Goal: Task Accomplishment & Management: Use online tool/utility

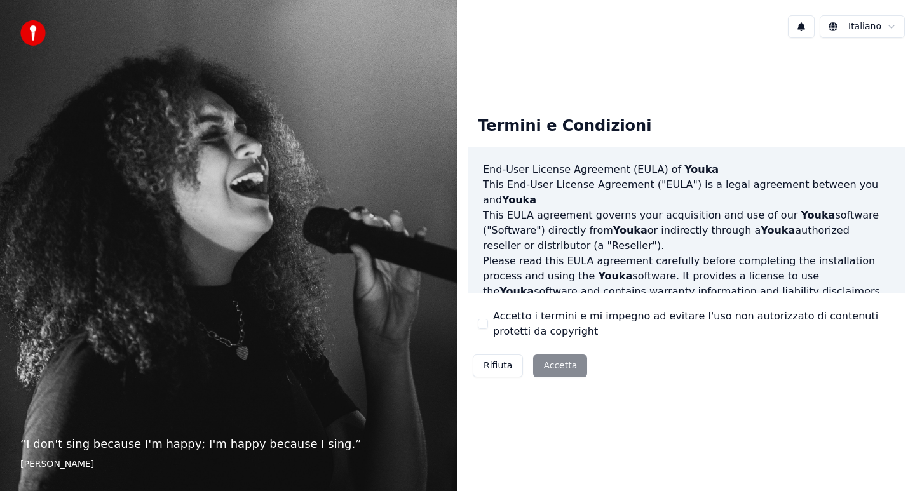
click at [562, 371] on div "Rifiuta Accetta" at bounding box center [530, 365] width 125 height 33
click at [562, 361] on div "Rifiuta Accetta" at bounding box center [530, 365] width 125 height 33
click at [565, 367] on div "Rifiuta Accetta" at bounding box center [530, 365] width 125 height 33
click at [546, 368] on div "Rifiuta Accetta" at bounding box center [530, 365] width 125 height 33
drag, startPoint x: 476, startPoint y: 312, endPoint x: 483, endPoint y: 318, distance: 9.0
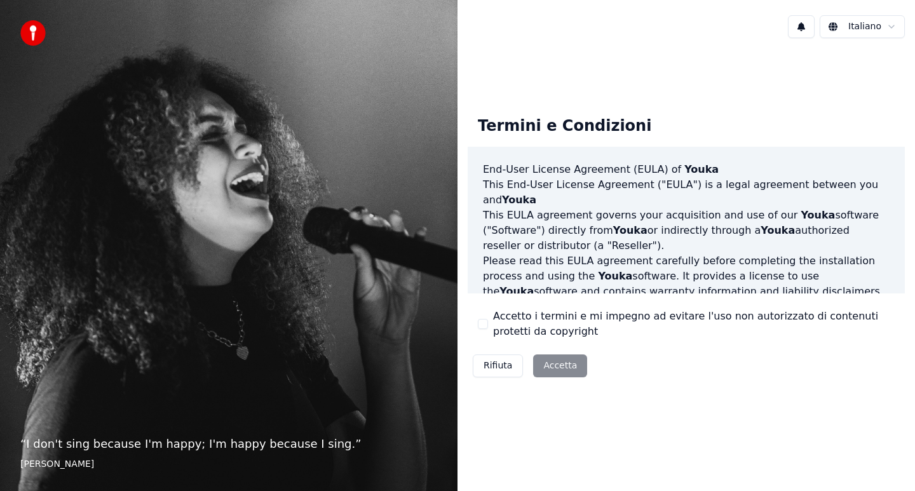
click at [477, 314] on div "Termini e Condizioni End-User License Agreement (EULA) of Youka This End-User L…" at bounding box center [686, 244] width 437 height 277
click at [484, 321] on button "Accetto i termini e mi impegno ad evitare l'uso non autorizzato di contenuti pr…" at bounding box center [483, 324] width 10 height 10
click at [554, 363] on button "Accetta" at bounding box center [560, 365] width 54 height 23
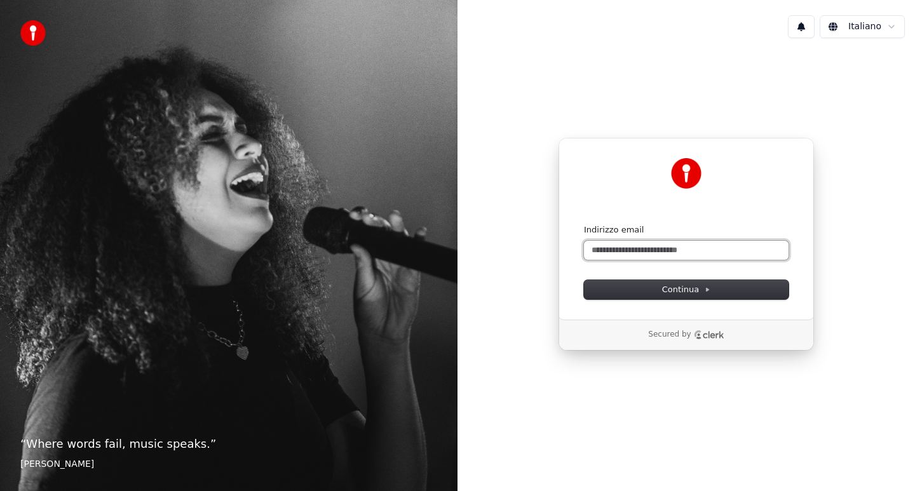
click at [638, 246] on input "Indirizzo email" at bounding box center [686, 250] width 205 height 19
click at [762, 360] on div "Continua con Google oppure Indirizzo email Continua Secured by" at bounding box center [685, 244] width 457 height 392
click at [687, 253] on input "Indirizzo email" at bounding box center [686, 250] width 205 height 19
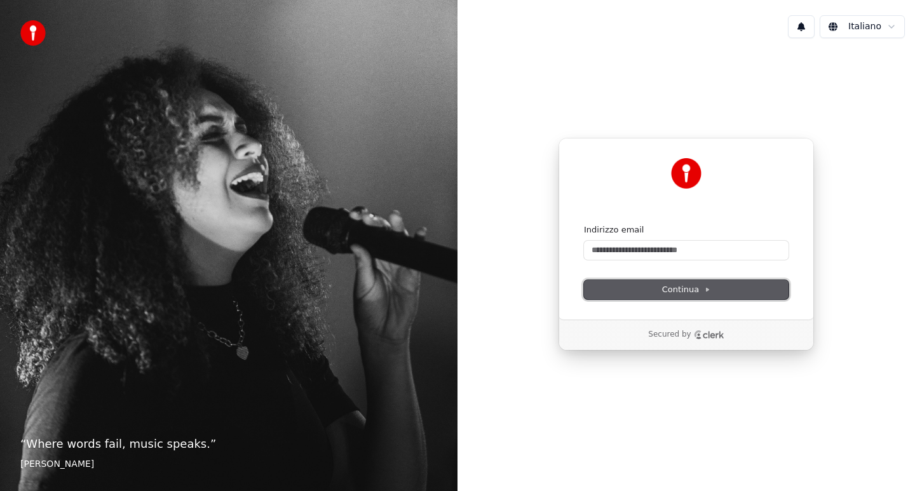
click at [686, 295] on span "Continua" at bounding box center [686, 289] width 48 height 11
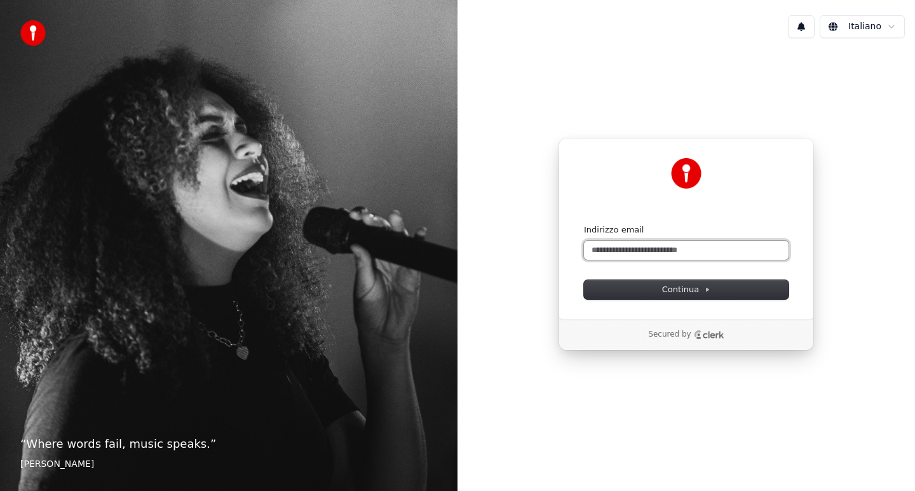
click at [674, 254] on input "Indirizzo email" at bounding box center [686, 250] width 205 height 19
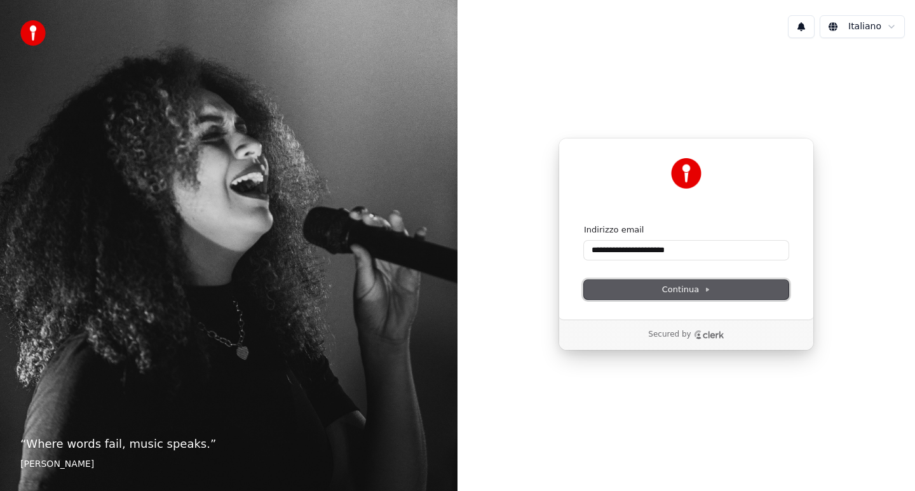
click at [706, 283] on button "Continua" at bounding box center [686, 289] width 205 height 19
type input "**********"
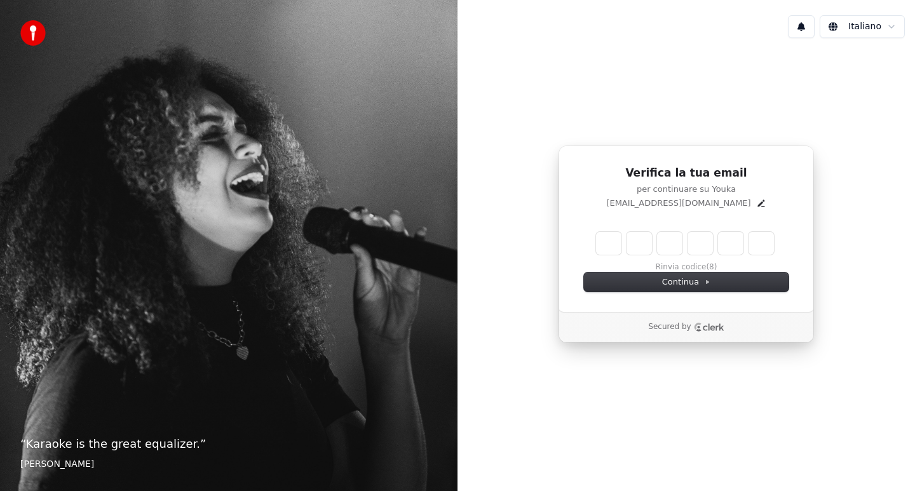
type input "*"
type input "**"
type input "*"
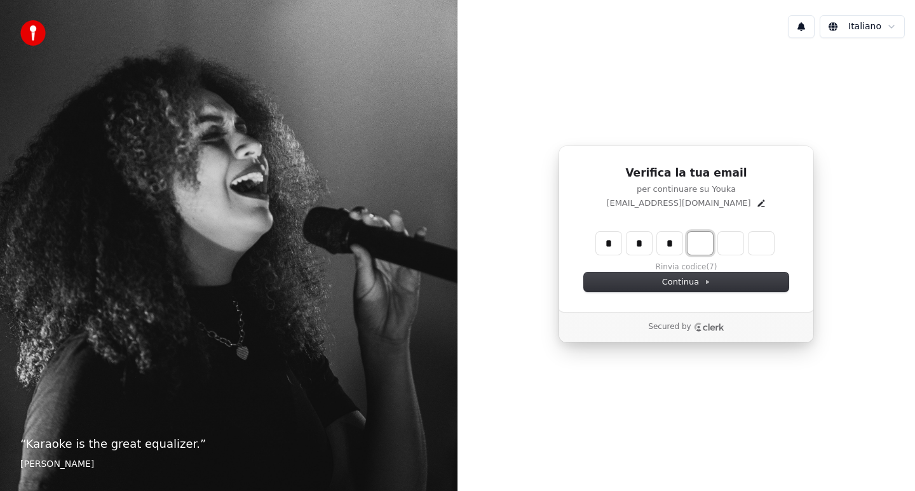
type input "***"
type input "*"
type input "****"
type input "*"
type input "*****"
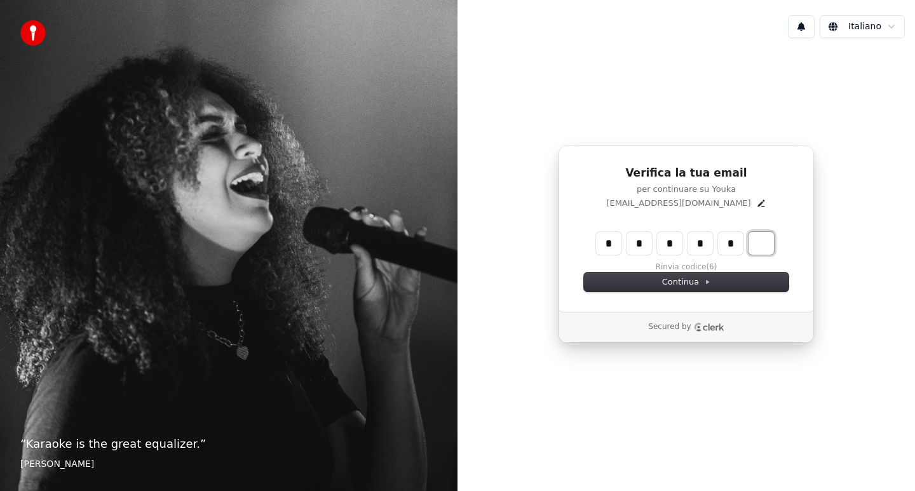
type input "*"
type input "******"
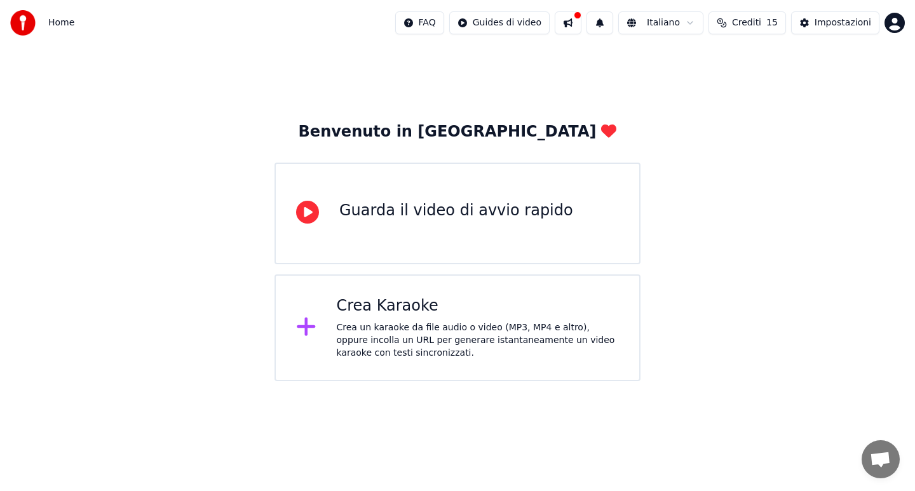
click at [410, 345] on div "Crea un karaoke da file audio o video (MP3, MP4 e altro), oppure incolla un URL…" at bounding box center [478, 340] width 283 height 38
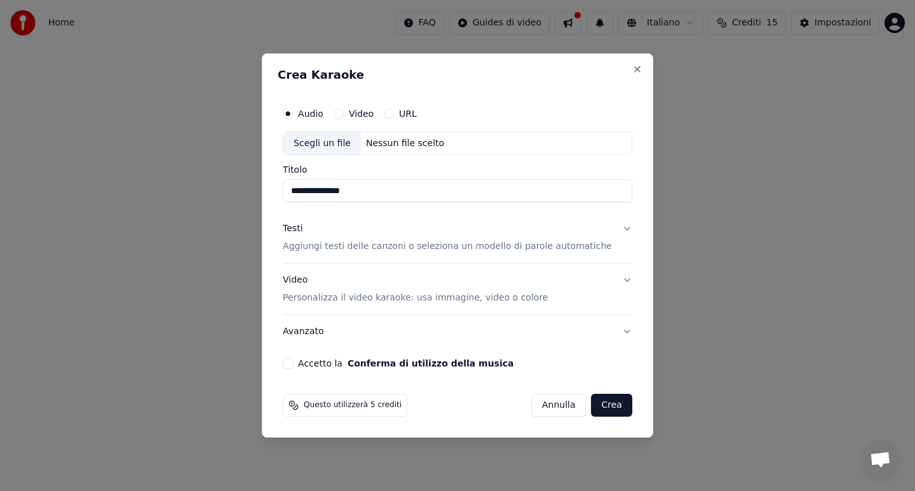
type input "**********"
click at [483, 246] on p "Aggiungi testi delle canzoni o seleziona un modello di parole automatiche" at bounding box center [447, 247] width 329 height 13
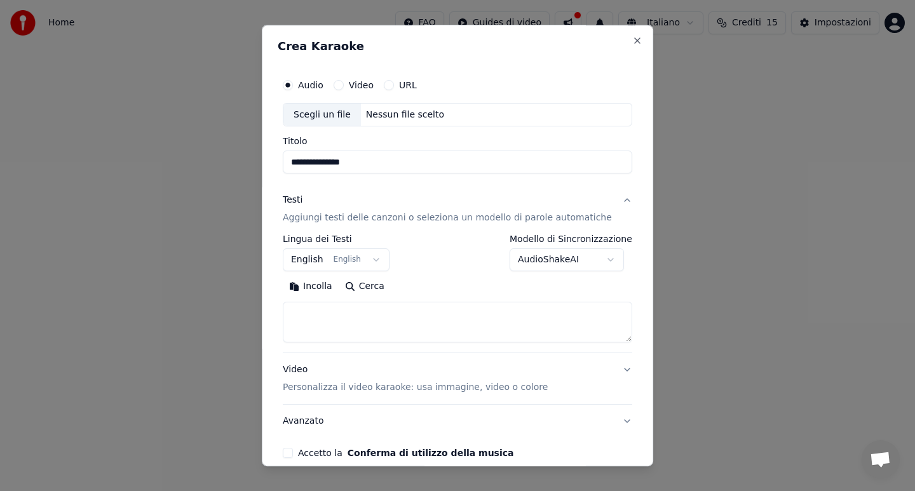
click at [377, 262] on button "English English" at bounding box center [336, 260] width 107 height 23
click at [523, 258] on body "**********" at bounding box center [457, 190] width 915 height 381
click at [437, 250] on body "**********" at bounding box center [457, 190] width 915 height 381
click at [334, 325] on textarea at bounding box center [457, 322] width 349 height 41
click at [329, 290] on button "Incolla" at bounding box center [311, 287] width 56 height 20
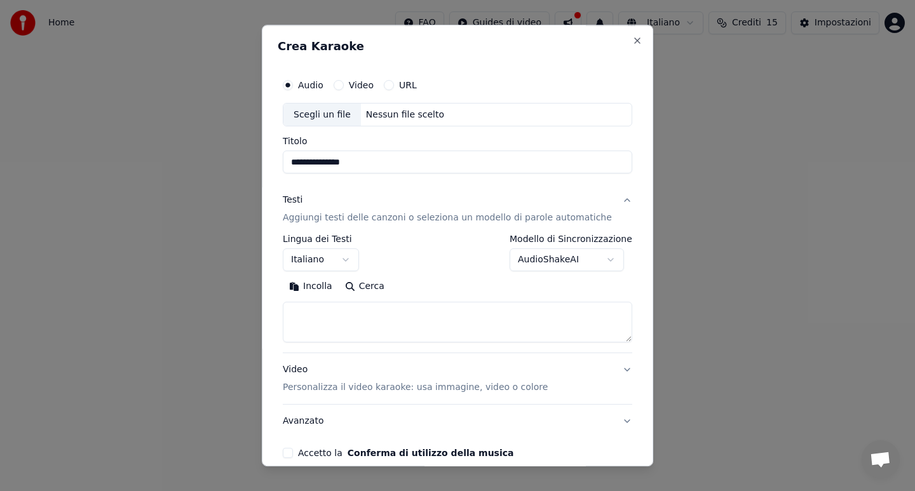
select select "**"
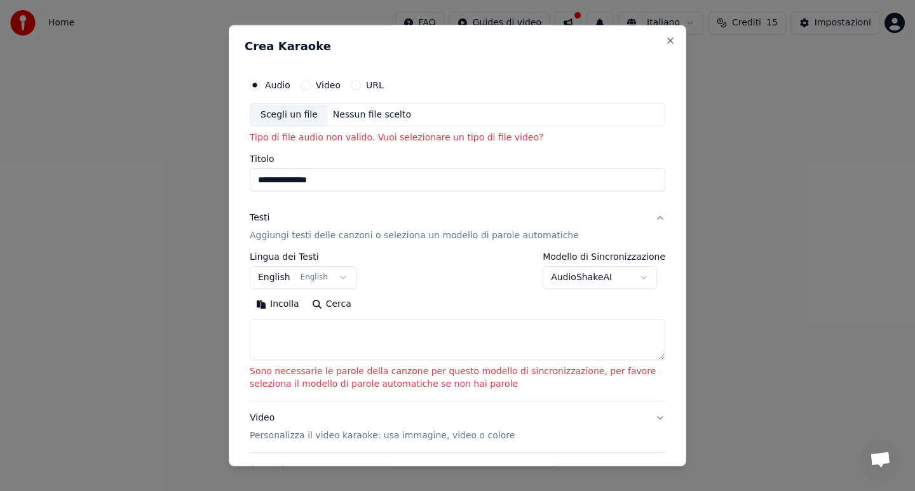
click at [299, 98] on div "Audio Video URL Scegli un file Nessun file scelto" at bounding box center [457, 99] width 415 height 55
click at [294, 107] on div "Scegli un file" at bounding box center [289, 115] width 78 height 23
type input "**********"
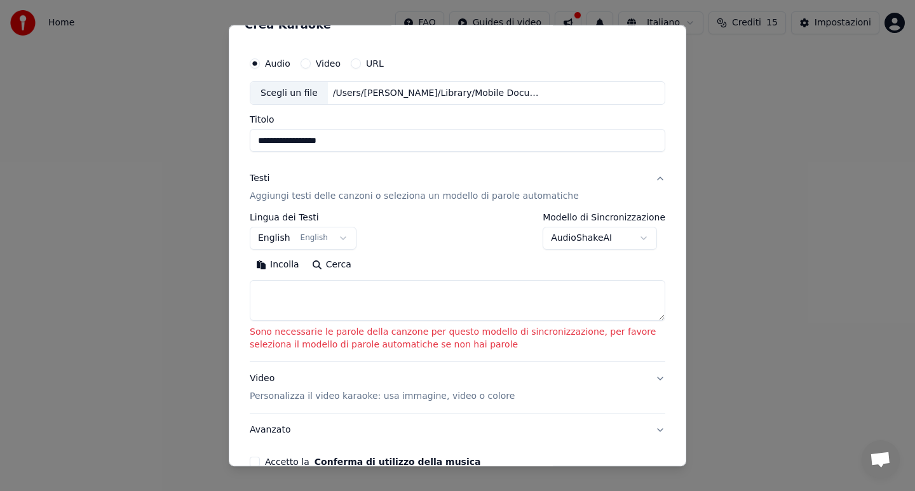
scroll to position [37, 0]
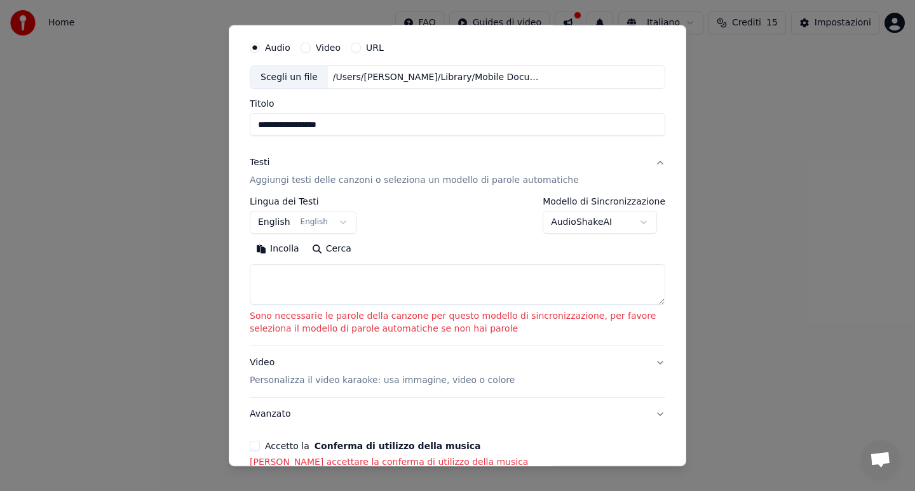
click at [327, 280] on textarea at bounding box center [457, 285] width 415 height 41
click at [325, 279] on textarea at bounding box center [457, 285] width 415 height 41
click at [360, 273] on textarea at bounding box center [457, 285] width 415 height 41
paste textarea "**********"
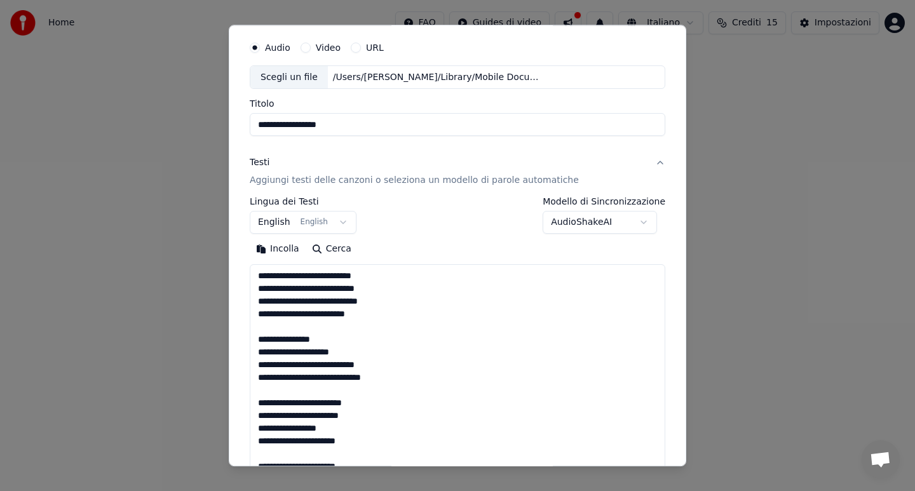
scroll to position [307, 0]
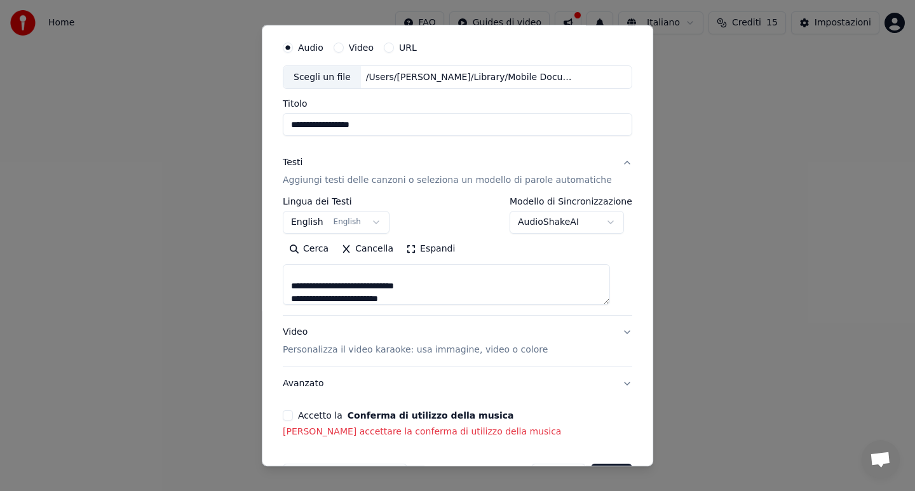
type textarea "**********"
click at [426, 354] on p "Personalizza il video karaoke: usa immagine, video o colore" at bounding box center [415, 350] width 265 height 13
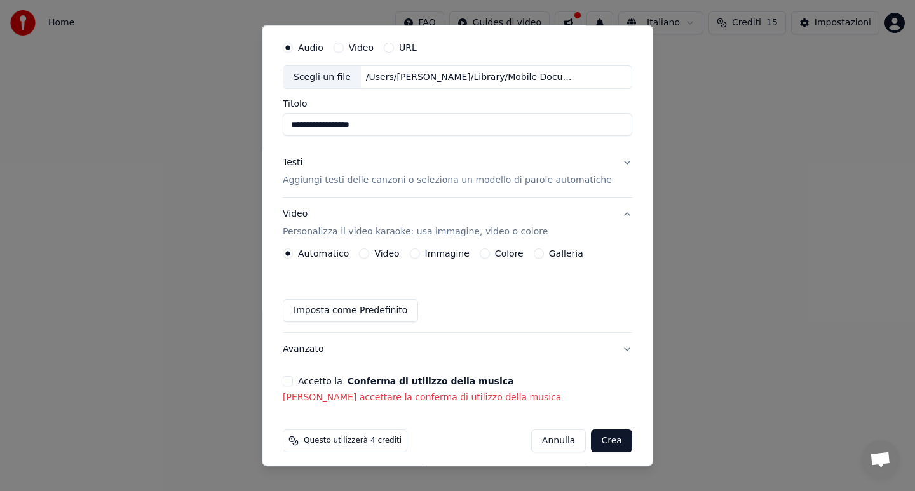
click at [385, 257] on label "Video" at bounding box center [386, 254] width 25 height 9
click at [369, 257] on button "Video" at bounding box center [364, 254] width 10 height 10
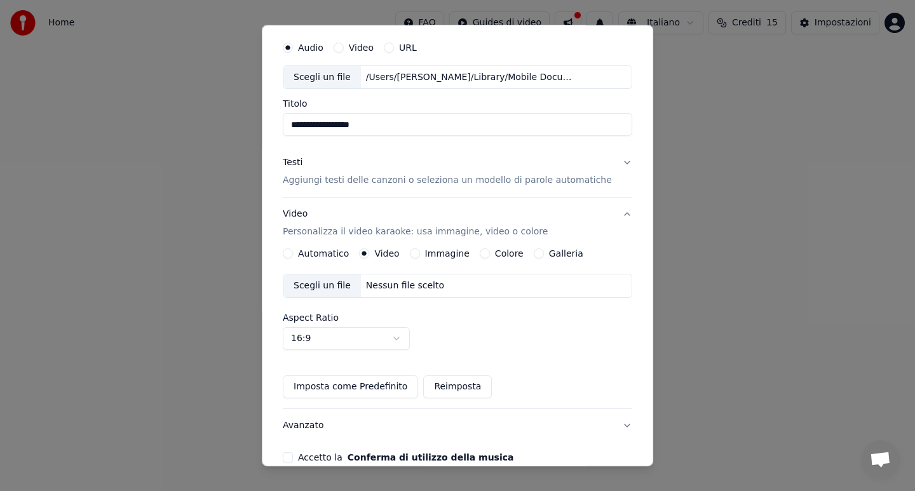
click at [444, 253] on label "Immagine" at bounding box center [447, 254] width 44 height 9
click at [420, 253] on button "Immagine" at bounding box center [415, 254] width 10 height 10
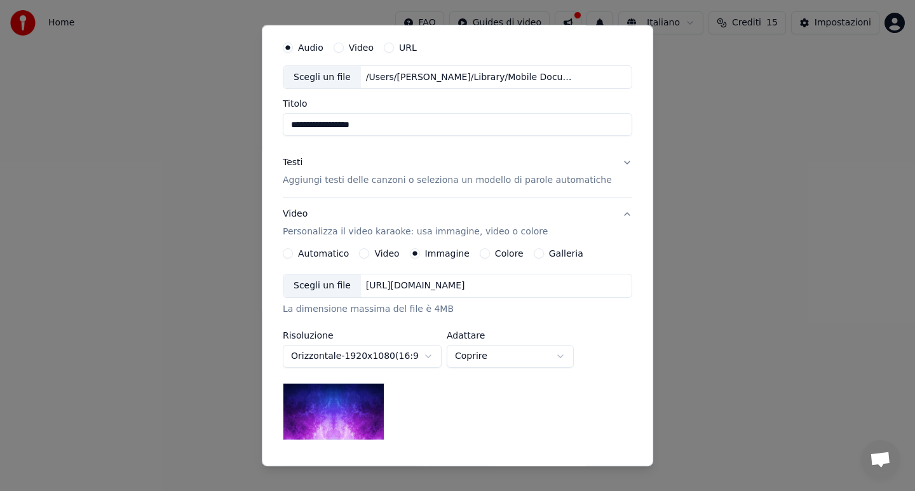
click at [459, 286] on div "[URL][DOMAIN_NAME]" at bounding box center [415, 286] width 109 height 13
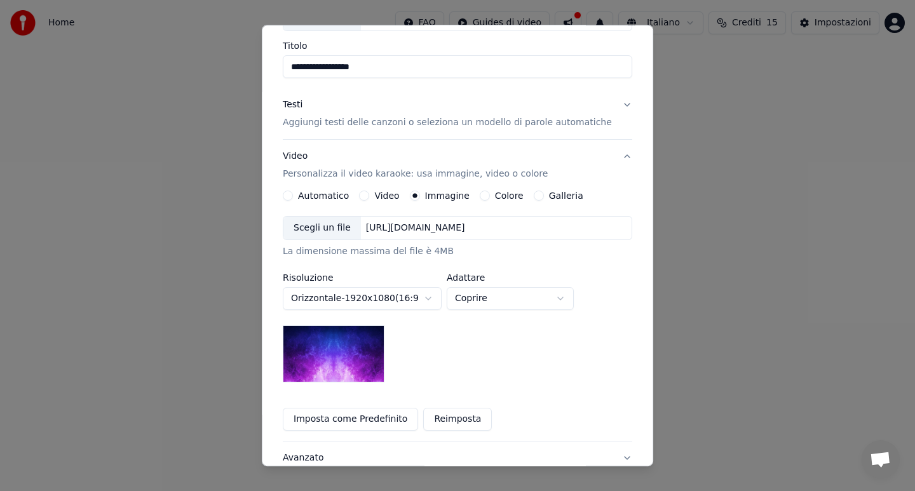
scroll to position [95, 0]
click at [575, 195] on label "Galleria" at bounding box center [566, 196] width 34 height 9
click at [544, 195] on button "Galleria" at bounding box center [539, 197] width 10 height 10
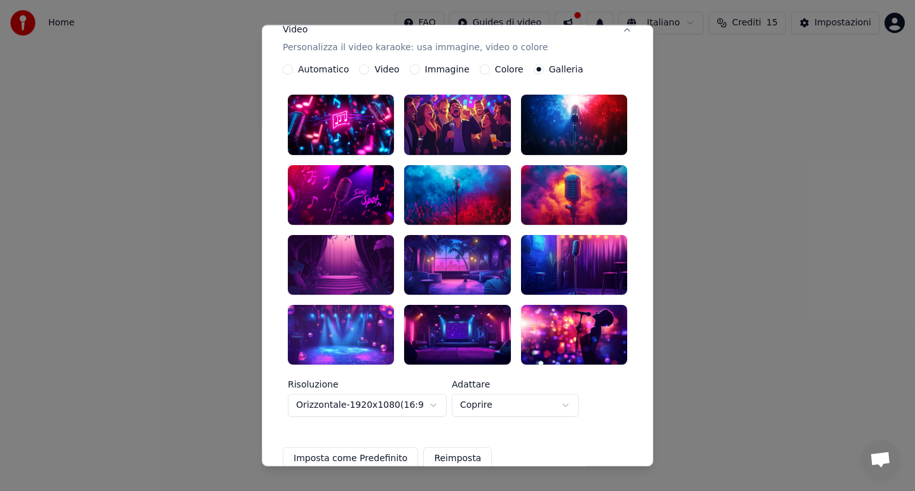
scroll to position [227, 0]
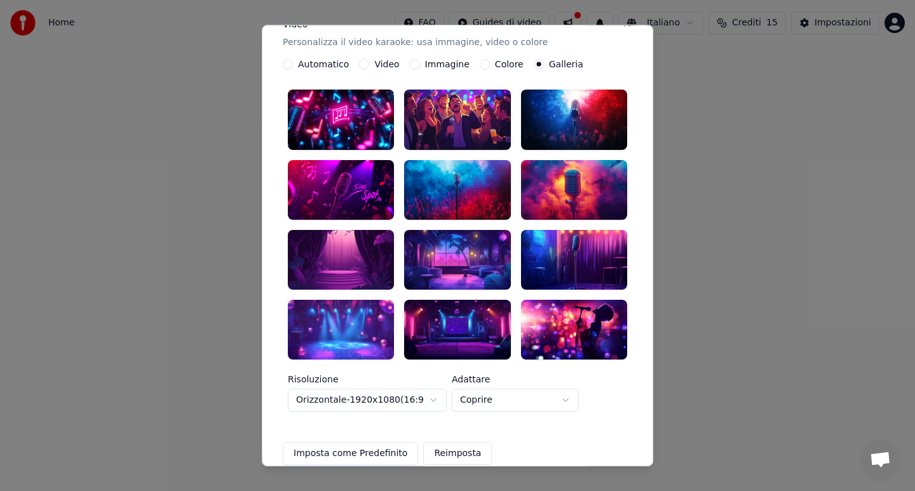
click at [335, 65] on label "Automatico" at bounding box center [323, 64] width 51 height 9
click at [293, 65] on button "Automatico" at bounding box center [288, 65] width 10 height 10
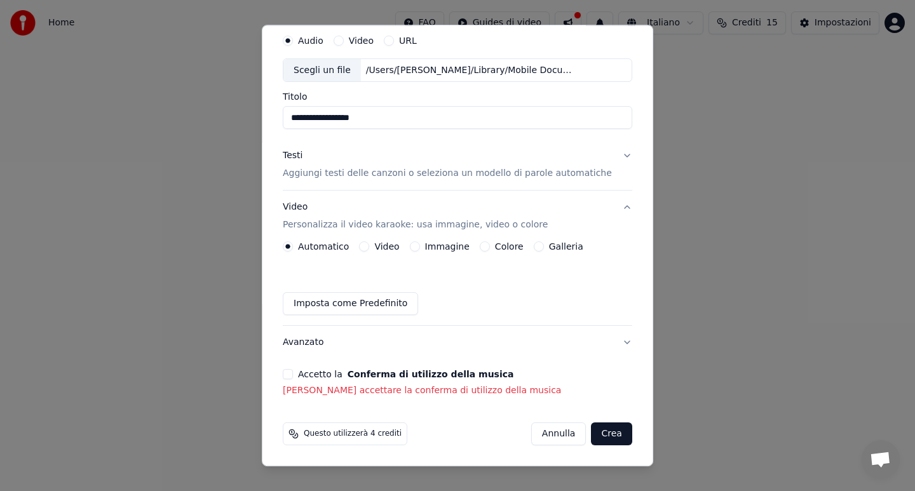
click at [558, 247] on label "Galleria" at bounding box center [566, 247] width 34 height 9
click at [544, 247] on button "Galleria" at bounding box center [539, 247] width 10 height 10
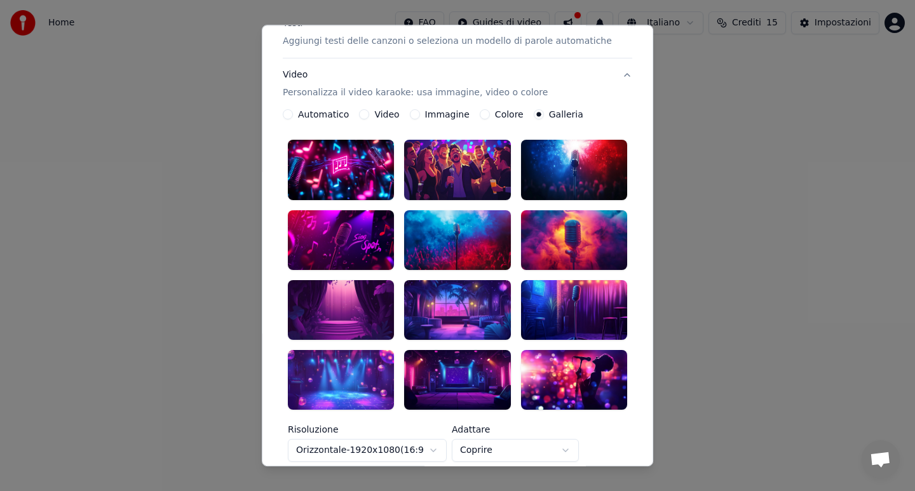
scroll to position [243, 0]
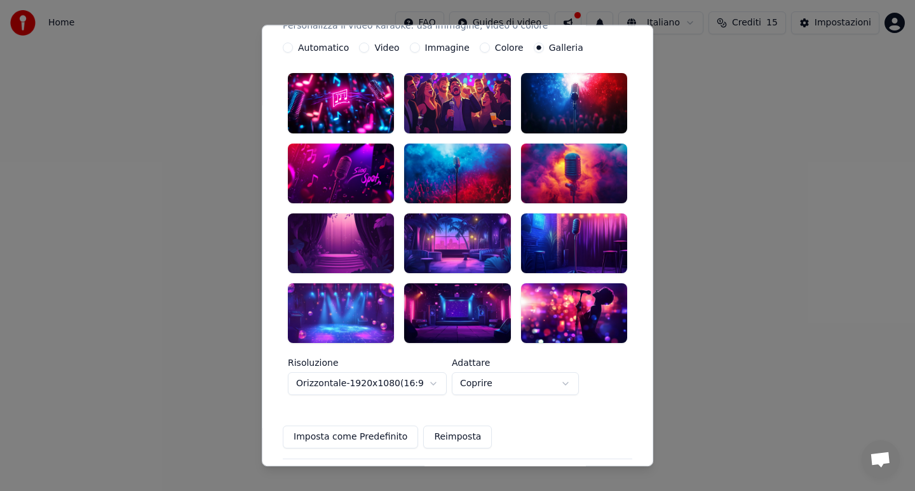
click at [343, 311] on div at bounding box center [341, 313] width 106 height 60
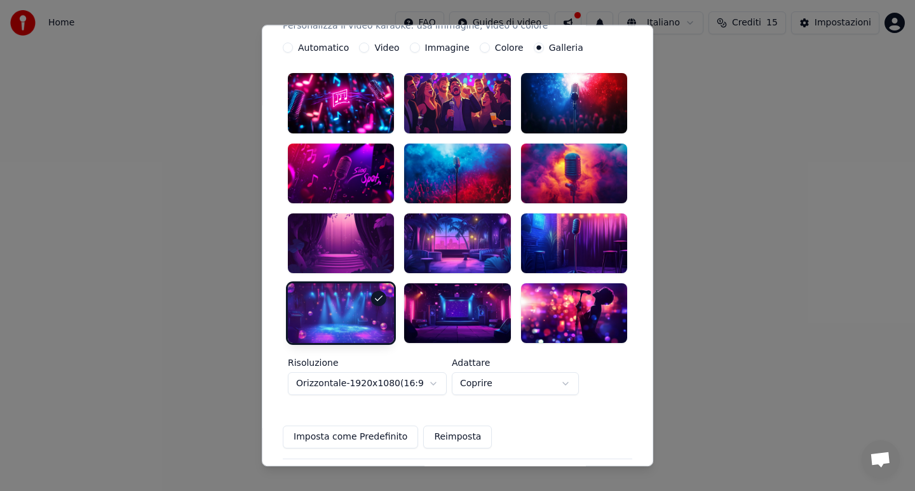
click at [561, 367] on body "**********" at bounding box center [457, 190] width 915 height 381
click at [623, 353] on body "**********" at bounding box center [457, 190] width 915 height 381
click at [570, 369] on body "**********" at bounding box center [457, 190] width 915 height 381
click at [621, 349] on body "**********" at bounding box center [457, 190] width 915 height 381
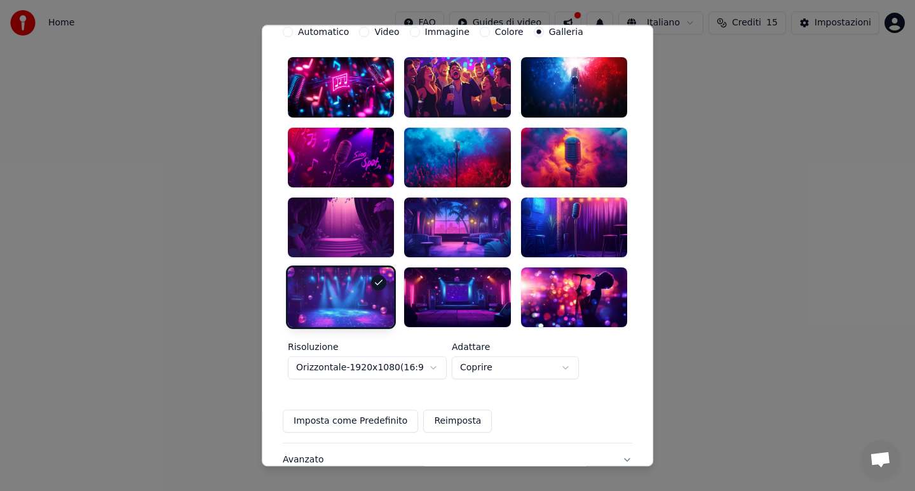
scroll to position [321, 0]
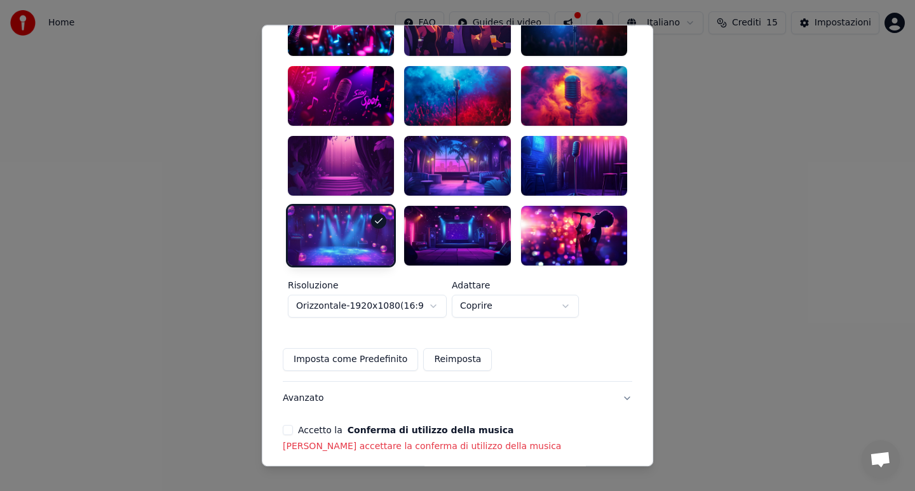
click at [290, 425] on button "Accetto la Conferma di utilizzo della musica" at bounding box center [288, 430] width 10 height 10
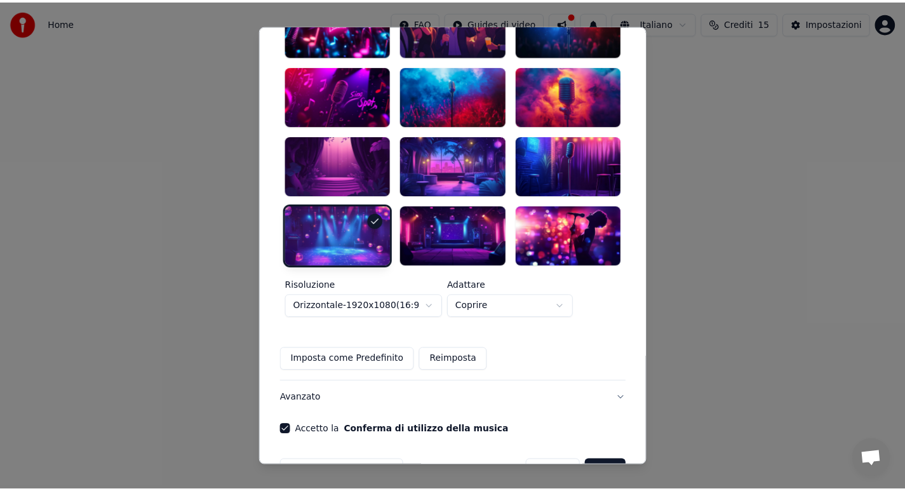
scroll to position [342, 0]
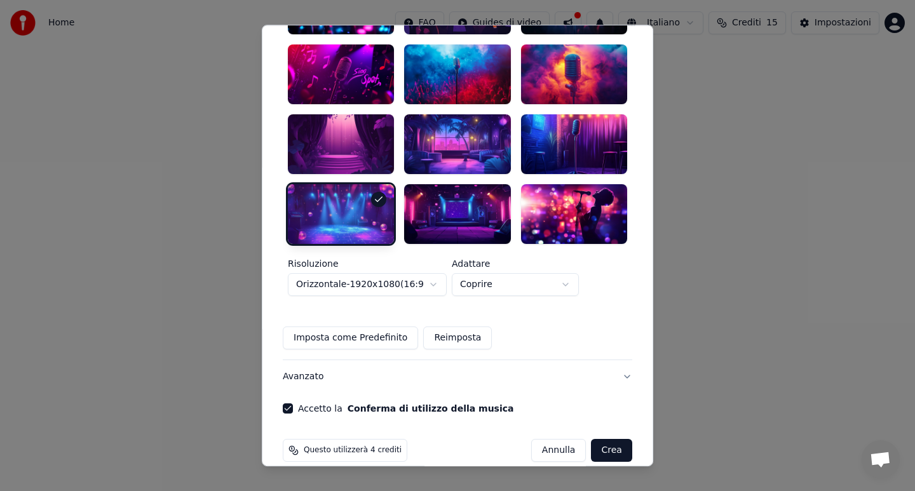
click at [594, 439] on button "Crea" at bounding box center [611, 450] width 41 height 23
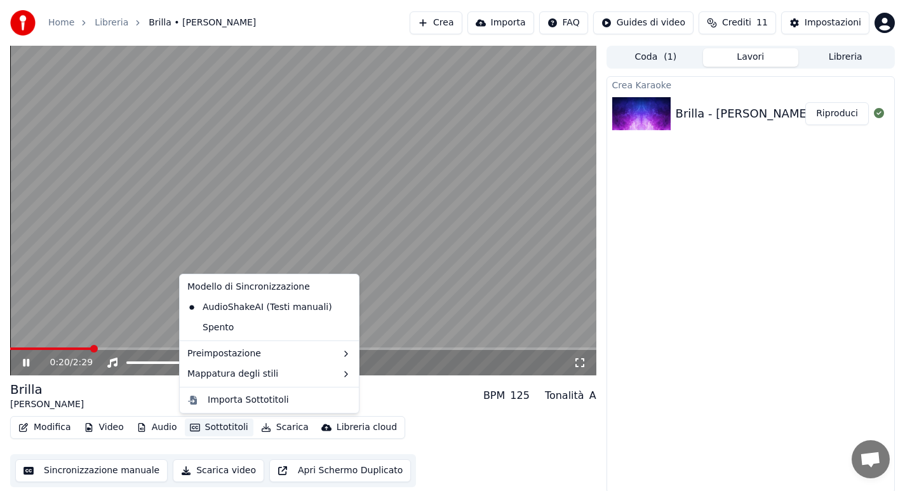
click at [185, 432] on button "Sottotitoli" at bounding box center [219, 428] width 69 height 18
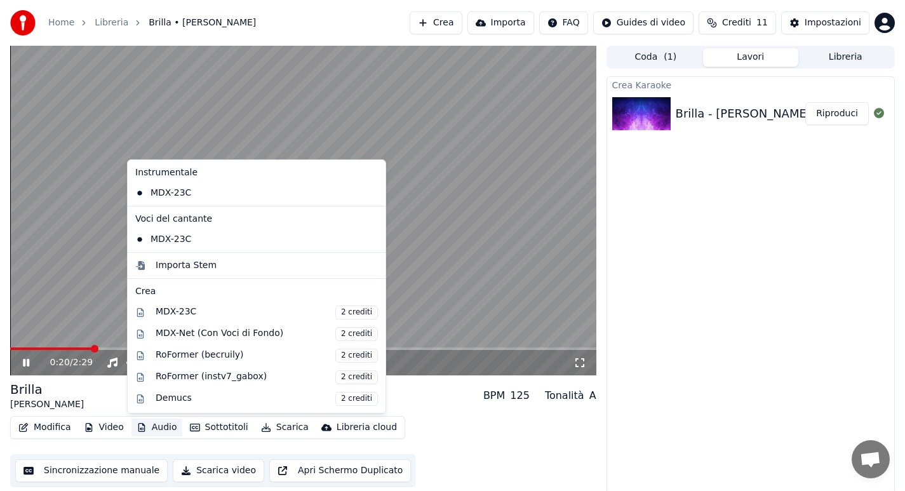
click at [167, 428] on button "Audio" at bounding box center [156, 428] width 51 height 18
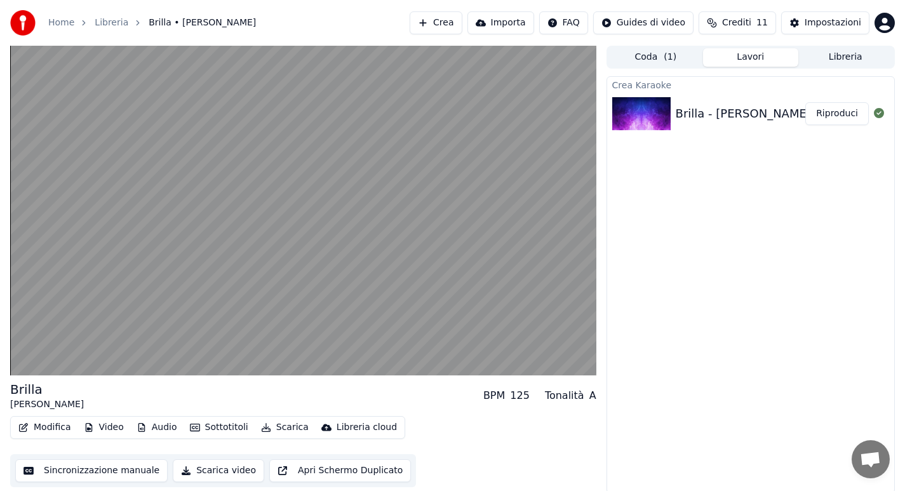
click at [159, 425] on button "Audio" at bounding box center [156, 428] width 51 height 18
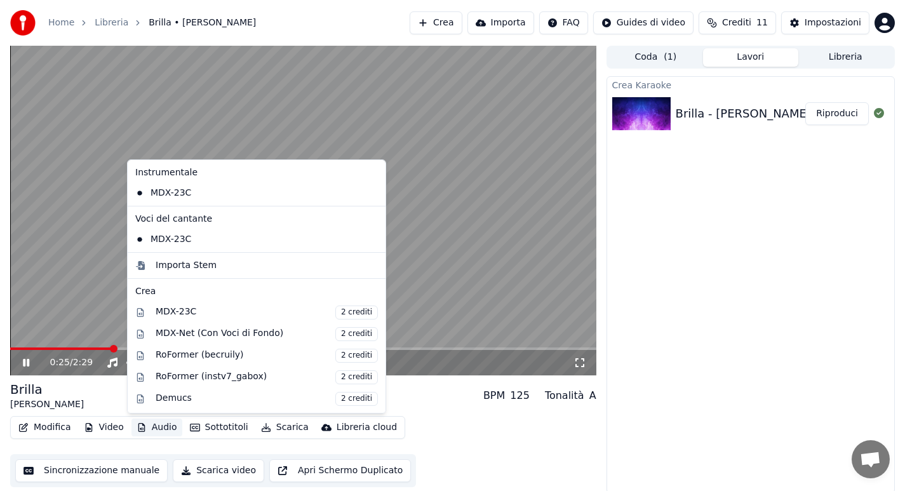
click at [694, 211] on div "Crea Karaoke Brilla - [PERSON_NAME]" at bounding box center [751, 284] width 288 height 417
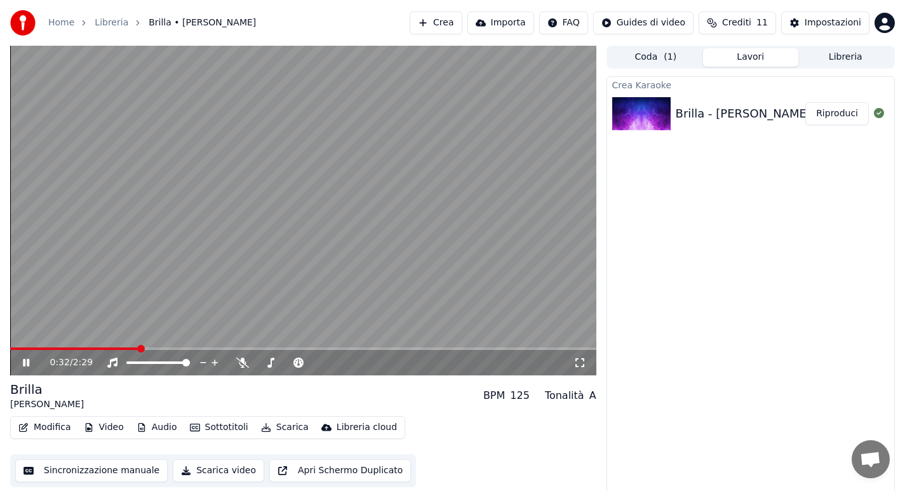
click at [298, 287] on video at bounding box center [303, 211] width 586 height 330
click at [680, 306] on div "Crea Karaoke Brilla - [PERSON_NAME]" at bounding box center [751, 284] width 288 height 417
click at [652, 57] on button "Coda ( 1 )" at bounding box center [656, 57] width 95 height 18
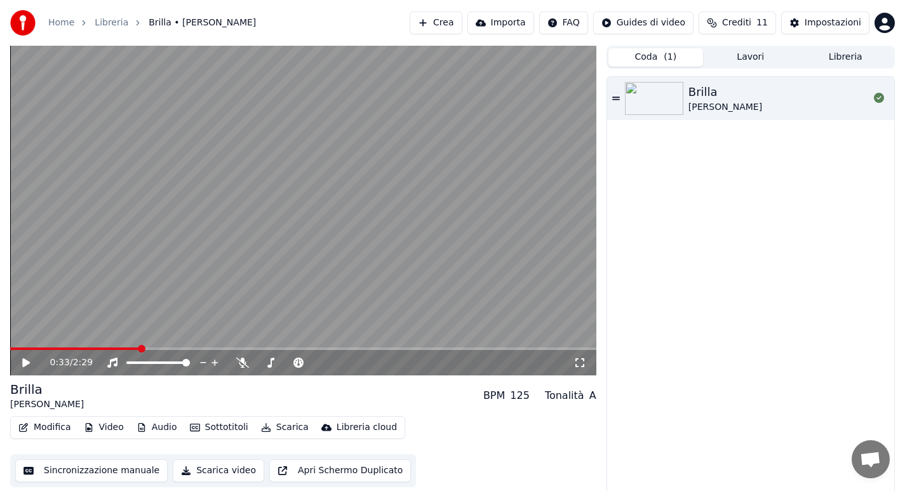
click at [730, 59] on button "Lavori" at bounding box center [750, 57] width 95 height 18
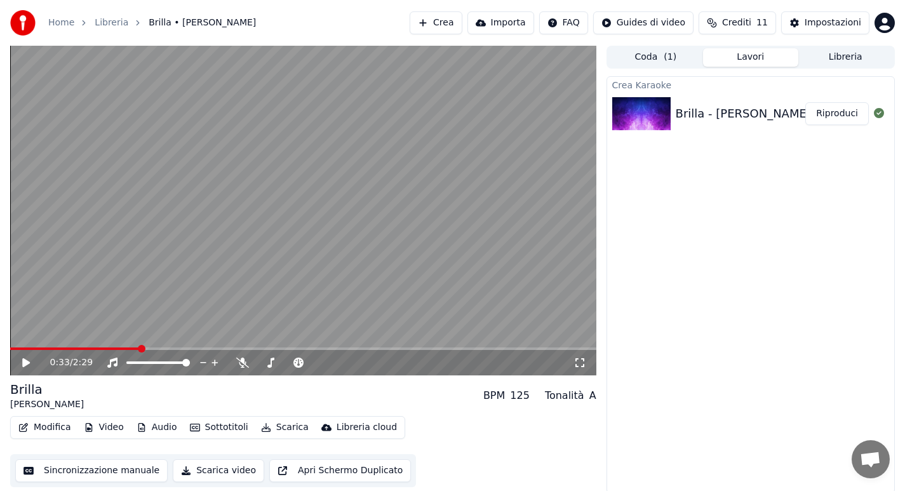
scroll to position [3, 0]
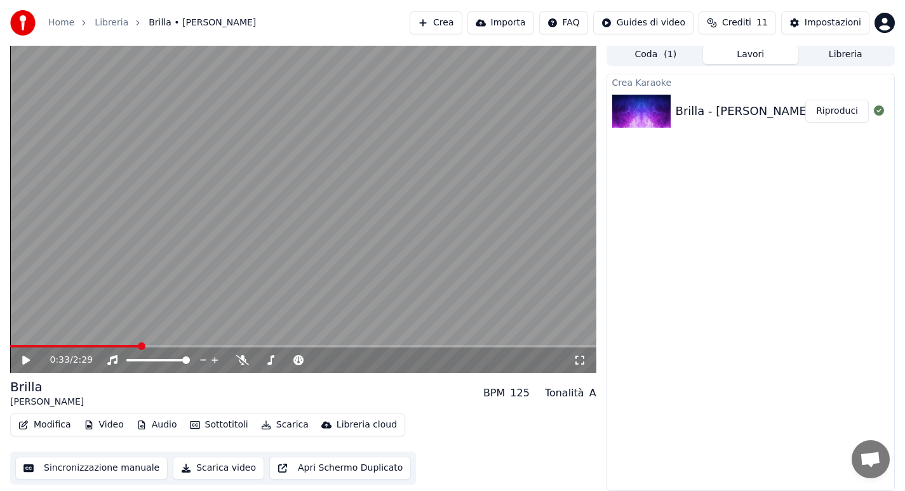
click at [53, 426] on button "Modifica" at bounding box center [44, 425] width 63 height 18
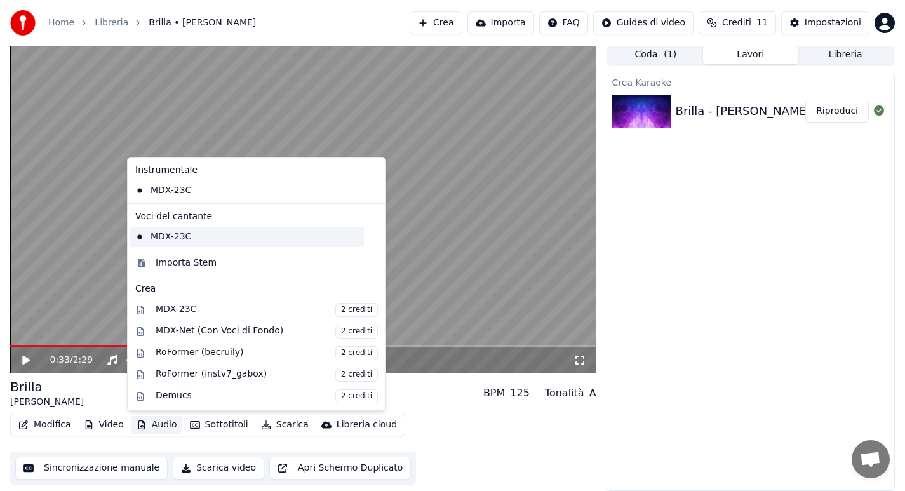
click at [179, 239] on div "MDX-23C" at bounding box center [247, 237] width 234 height 20
click at [159, 428] on button "Audio" at bounding box center [156, 425] width 51 height 18
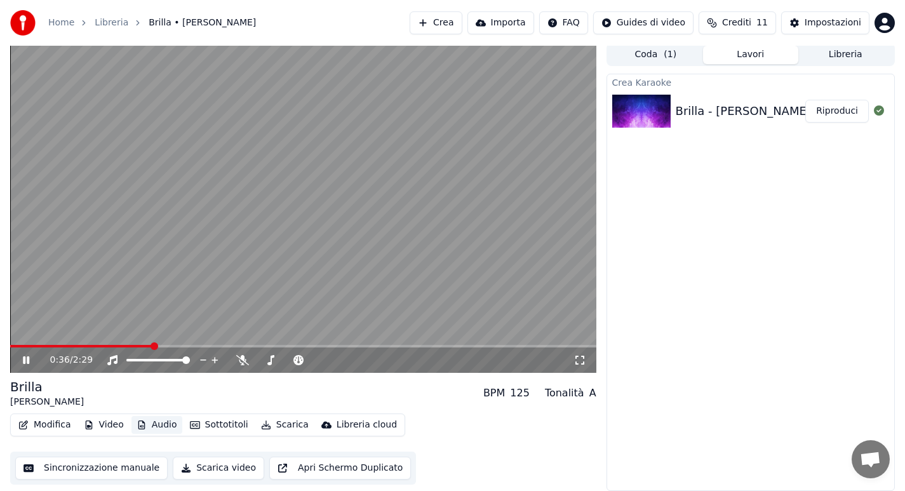
click at [159, 428] on button "Audio" at bounding box center [156, 425] width 51 height 18
click at [239, 363] on icon at bounding box center [242, 360] width 13 height 10
click at [306, 360] on span at bounding box center [282, 360] width 50 height 3
click at [139, 346] on span at bounding box center [87, 346] width 154 height 3
click at [10, 345] on span at bounding box center [10, 346] width 0 height 3
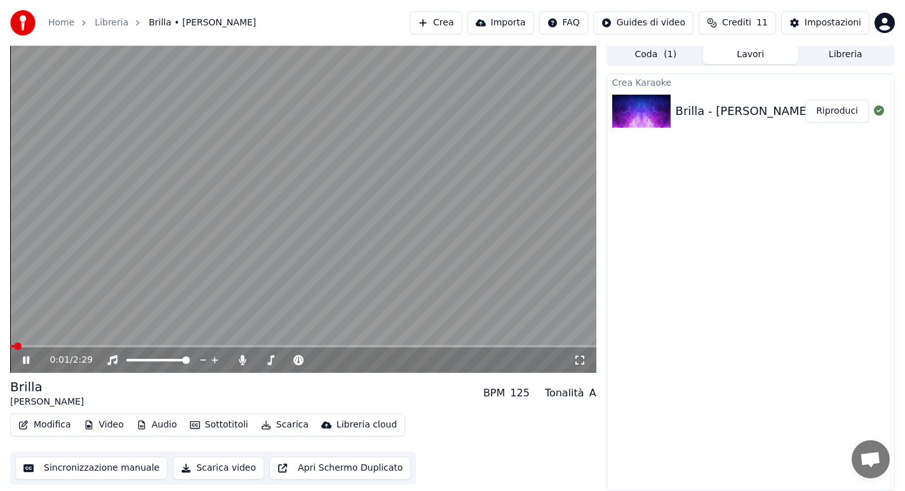
click at [37, 346] on span at bounding box center [303, 346] width 586 height 3
click at [281, 293] on video at bounding box center [303, 208] width 586 height 330
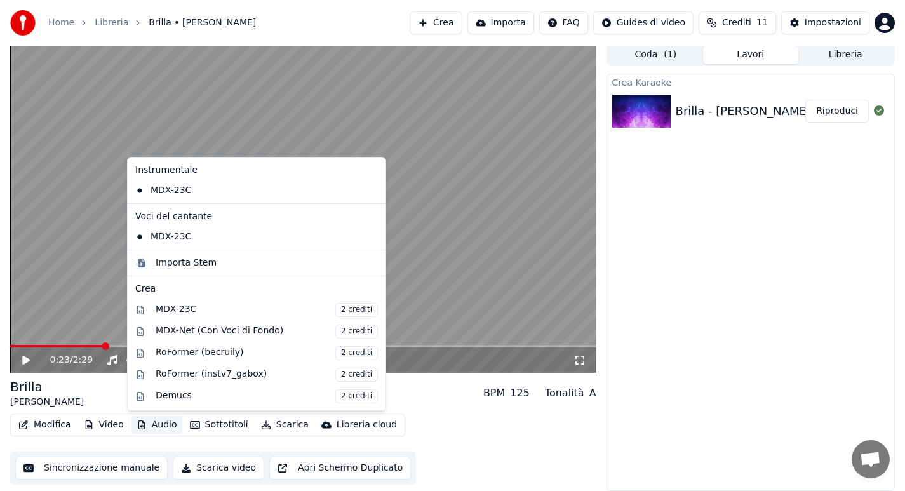
click at [147, 427] on button "Audio" at bounding box center [156, 425] width 51 height 18
click at [554, 447] on div "Modifica Video Audio Sottotitoli Scarica Libreria cloud Sincronizzazione manual…" at bounding box center [303, 449] width 586 height 71
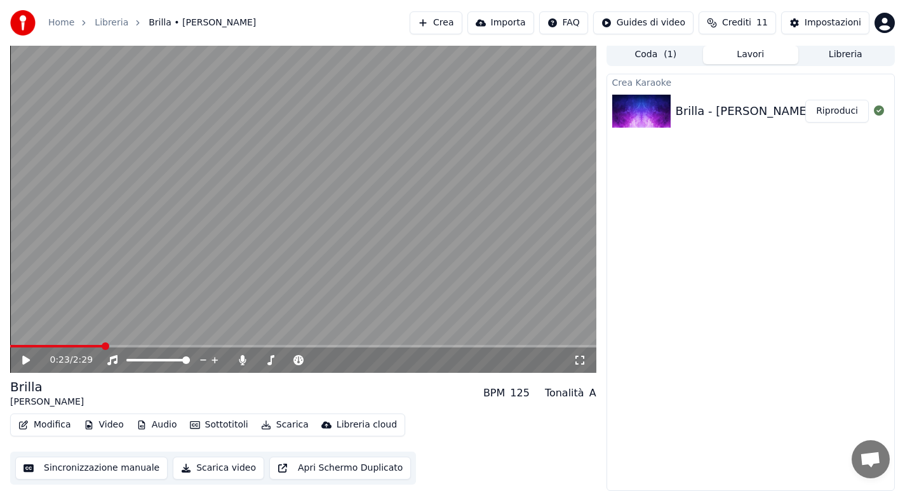
click at [112, 428] on button "Video" at bounding box center [104, 425] width 50 height 18
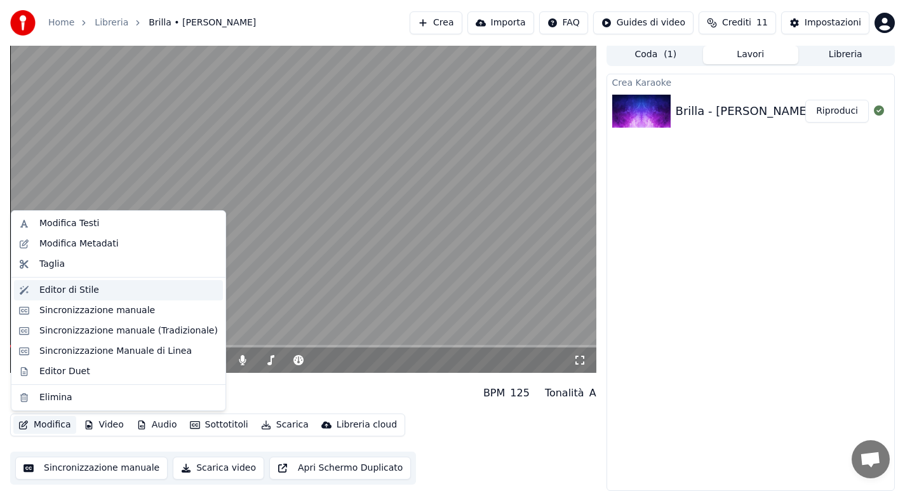
click at [76, 290] on div "Editor di Stile" at bounding box center [69, 290] width 60 height 13
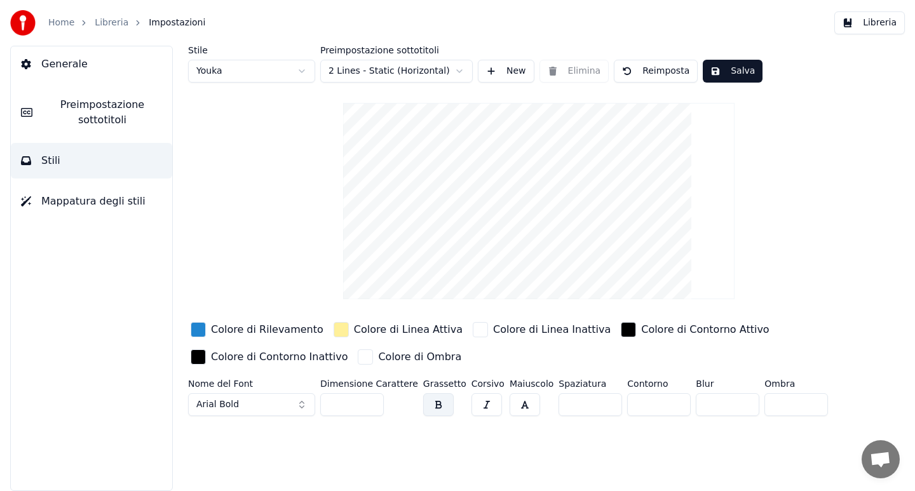
click at [127, 199] on span "Mappatura degli stili" at bounding box center [93, 201] width 104 height 15
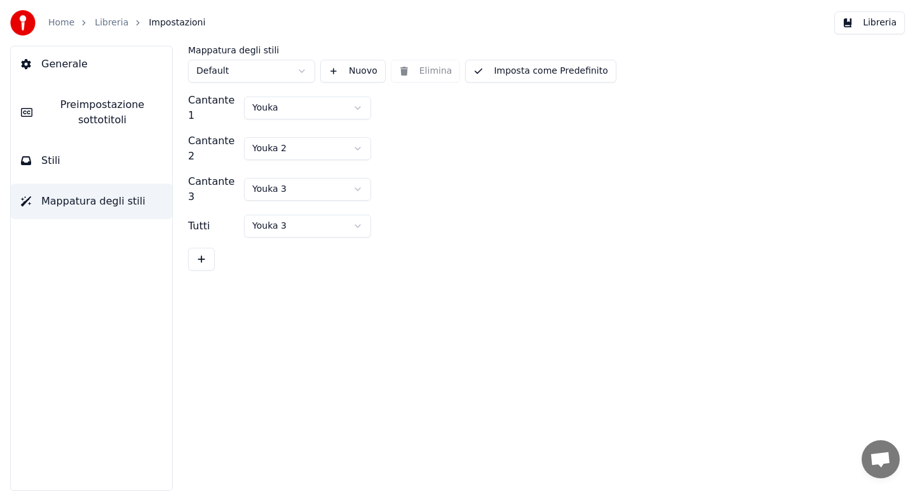
click at [110, 170] on button "Stili" at bounding box center [91, 161] width 161 height 36
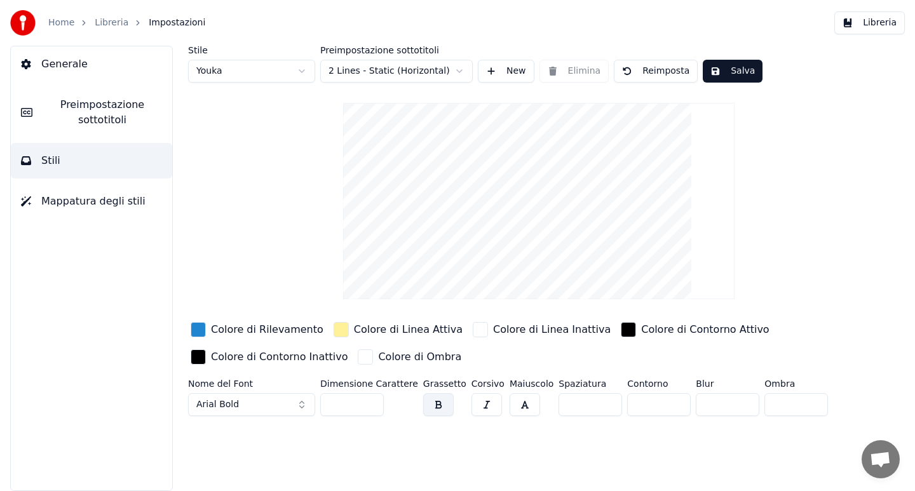
click at [34, 64] on button "Generale" at bounding box center [91, 64] width 161 height 36
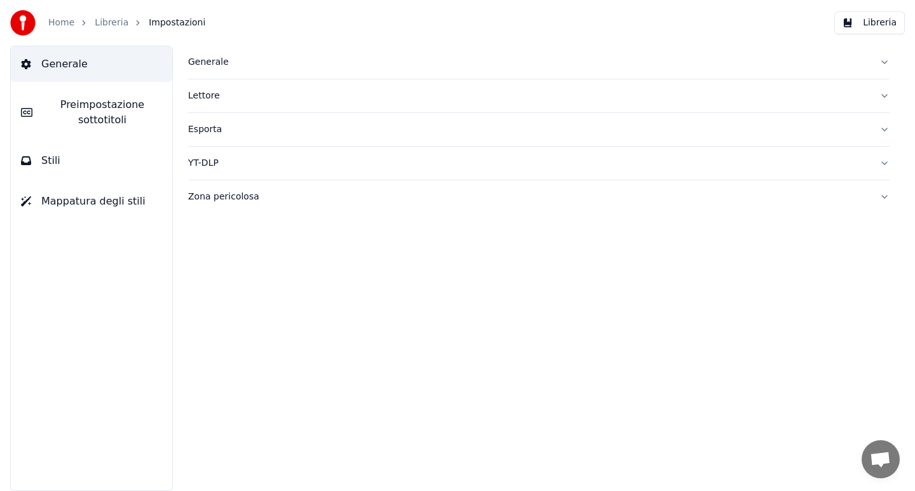
click at [53, 20] on link "Home" at bounding box center [61, 23] width 26 height 13
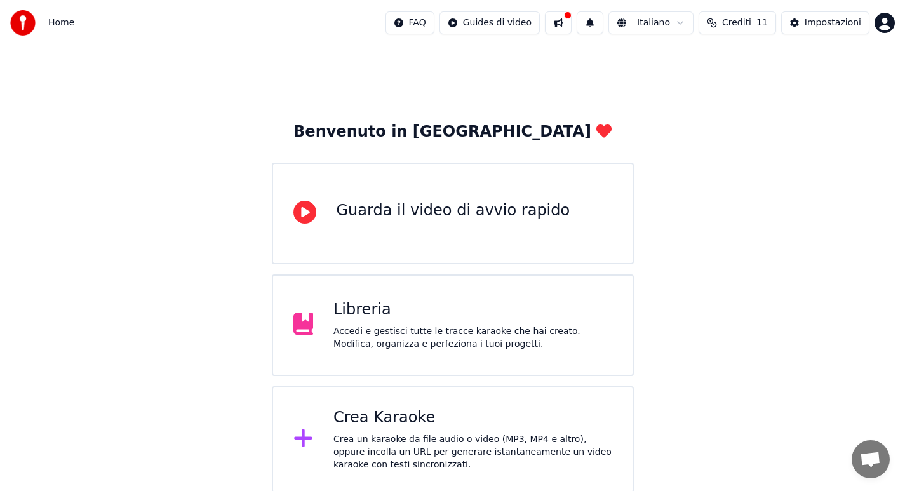
click at [562, 24] on button at bounding box center [558, 22] width 27 height 23
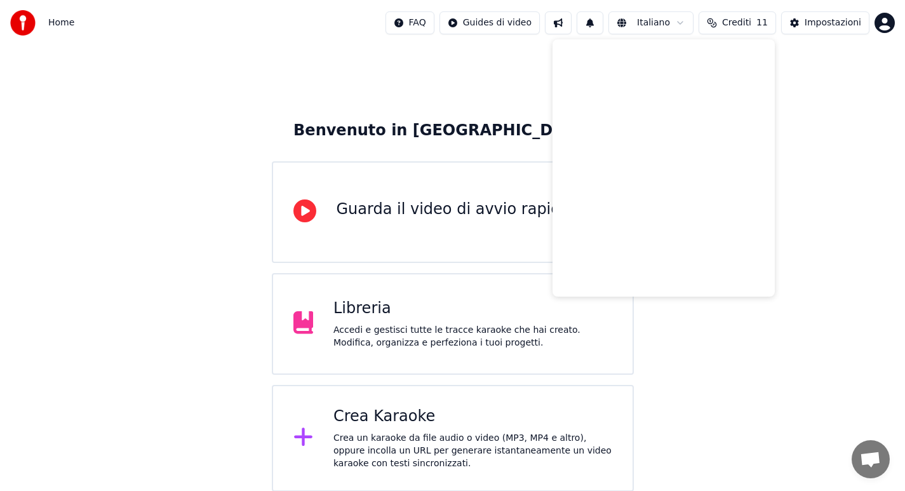
scroll to position [2, 0]
click at [895, 90] on div "Benvenuto in Youka Guarda il video di avvio rapido Libreria Accedi e gestisci t…" at bounding box center [452, 267] width 905 height 447
click at [693, 307] on div "Benvenuto in Youka Guarda il video di avvio rapido Libreria Accedi e gestisci t…" at bounding box center [452, 267] width 905 height 447
click at [18, 32] on img at bounding box center [22, 22] width 25 height 25
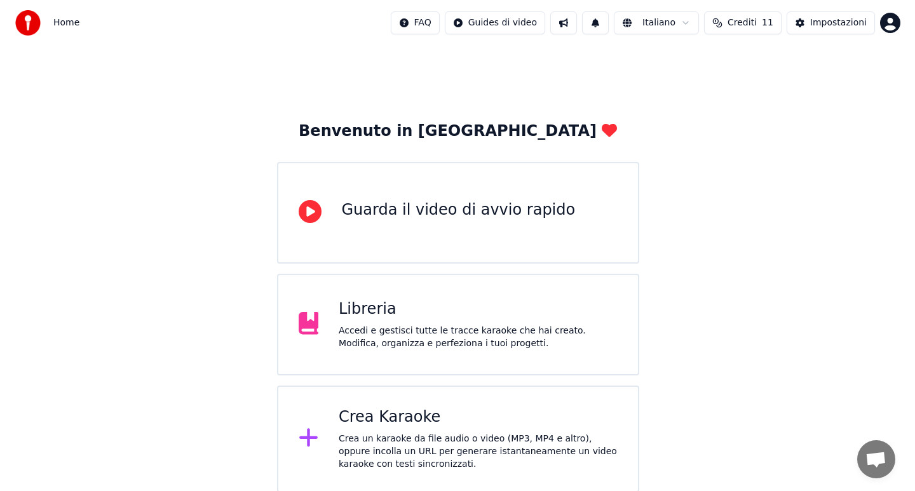
scroll to position [0, 0]
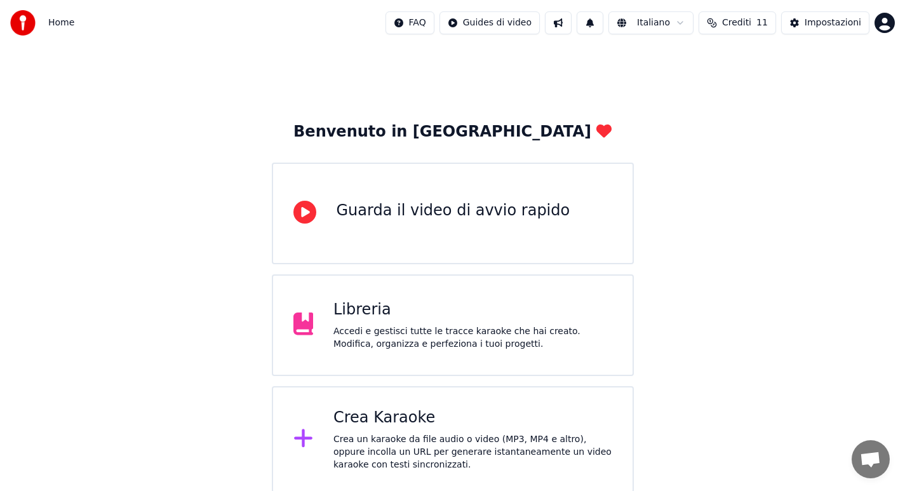
click at [360, 442] on div "Crea un karaoke da file audio o video (MP3, MP4 e altro), oppure incolla un URL…" at bounding box center [473, 452] width 279 height 38
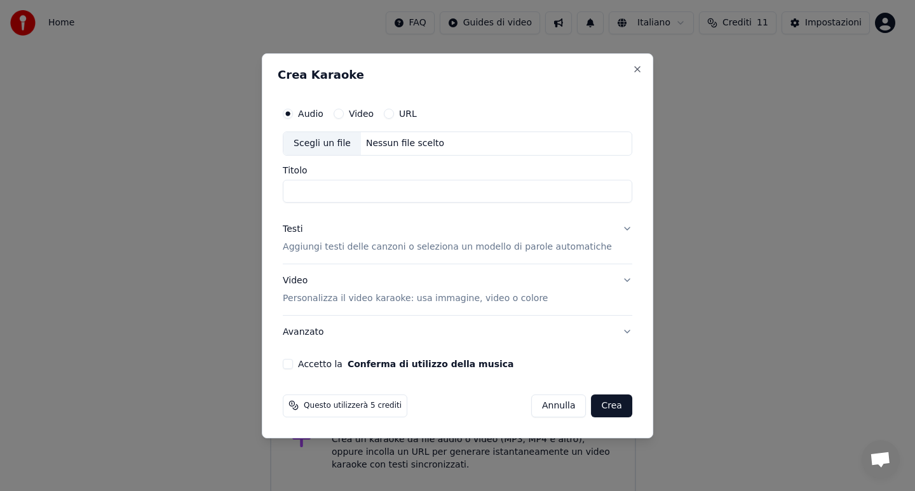
click at [371, 180] on input "Titolo" at bounding box center [457, 191] width 349 height 23
click at [304, 365] on div "Accetto la Conferma di utilizzo della musica" at bounding box center [457, 363] width 349 height 10
click at [293, 367] on button "Accetto la Conferma di utilizzo della musica" at bounding box center [288, 363] width 10 height 10
click at [612, 331] on button "Avanzato" at bounding box center [457, 331] width 349 height 33
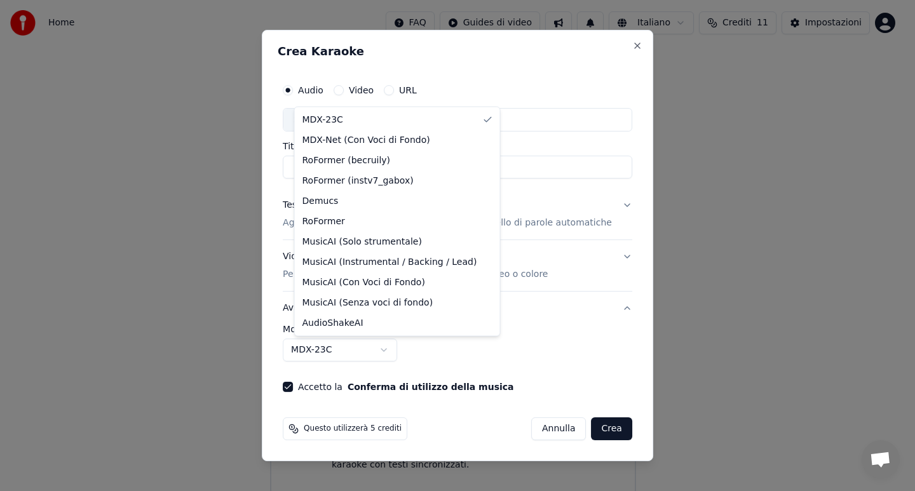
click at [393, 355] on body "**********" at bounding box center [452, 246] width 905 height 493
select select "**********"
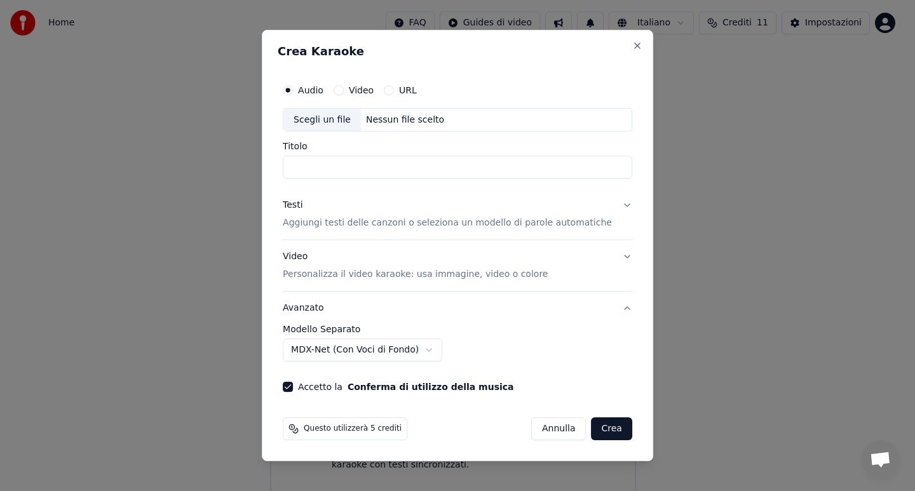
click at [395, 166] on input "Titolo" at bounding box center [457, 167] width 349 height 23
click at [397, 124] on div "Nessun file scelto" at bounding box center [405, 120] width 88 height 13
type input "**********"
click at [378, 228] on p "Aggiungi testi delle canzoni o seleziona un modello di parole automatiche" at bounding box center [447, 223] width 329 height 13
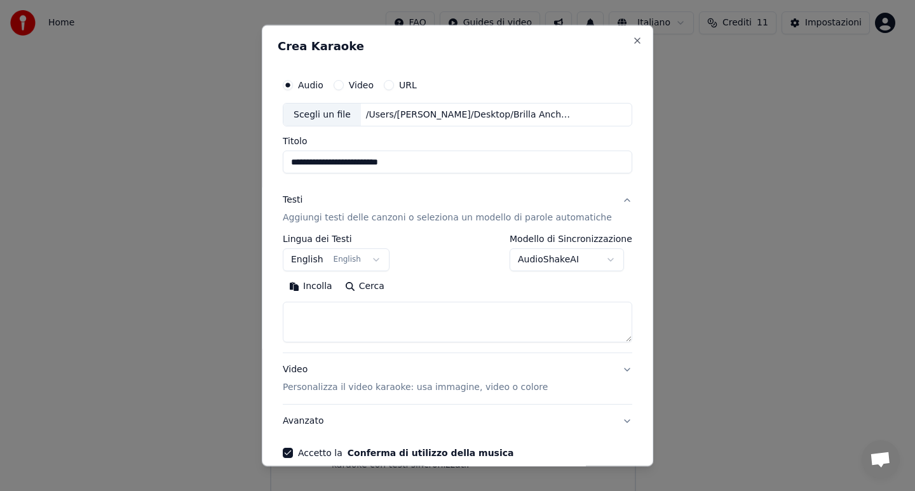
click at [327, 306] on textarea at bounding box center [457, 322] width 349 height 41
click at [300, 316] on textarea at bounding box center [457, 322] width 349 height 41
click at [311, 256] on button "English English" at bounding box center [336, 260] width 107 height 23
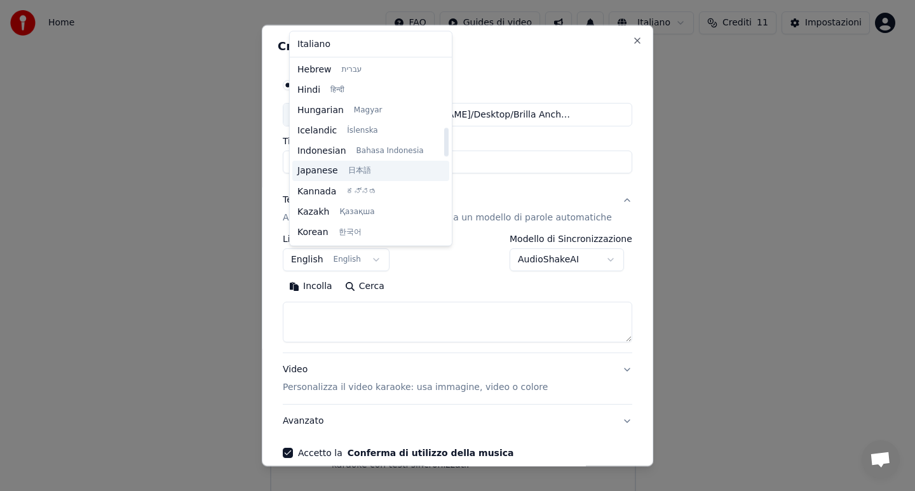
scroll to position [447, 0]
click at [458, 325] on body "**********" at bounding box center [452, 246] width 905 height 493
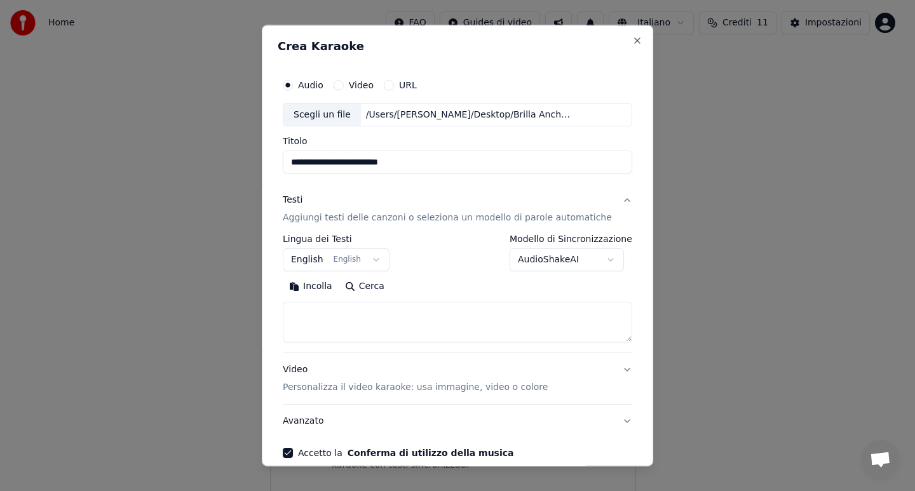
click at [296, 315] on textarea at bounding box center [457, 322] width 349 height 41
paste textarea "**********"
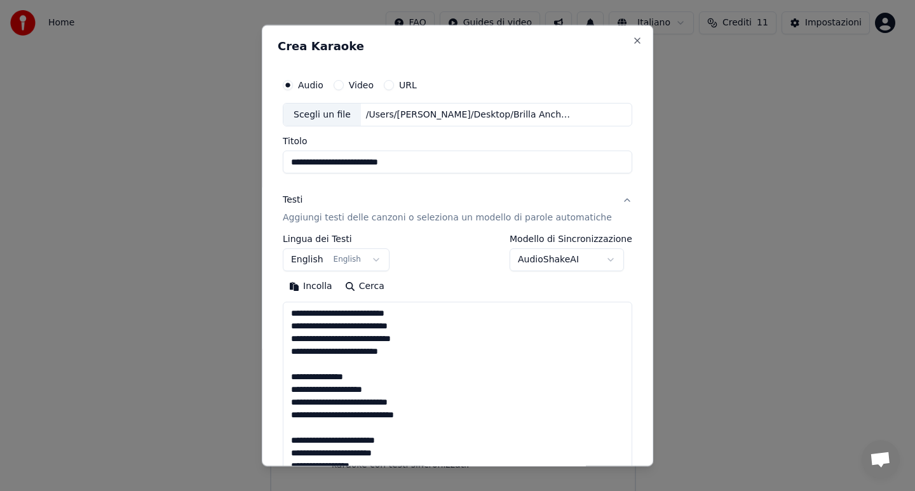
scroll to position [307, 0]
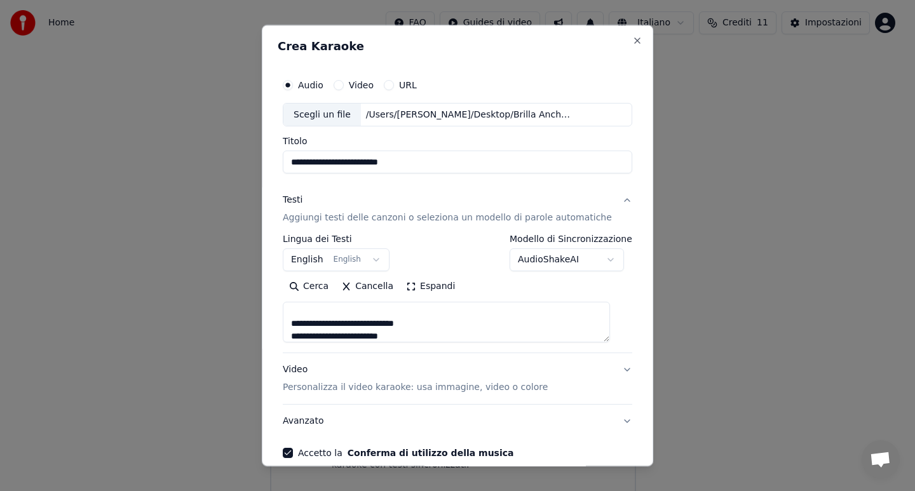
type textarea "**********"
click at [348, 395] on button "Video Personalizza il video karaoke: usa immagine, video o colore" at bounding box center [457, 379] width 349 height 51
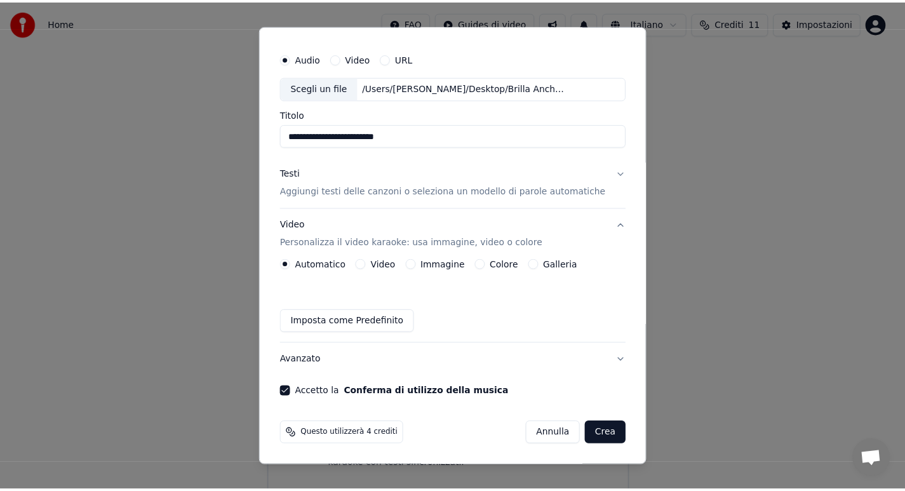
scroll to position [0, 0]
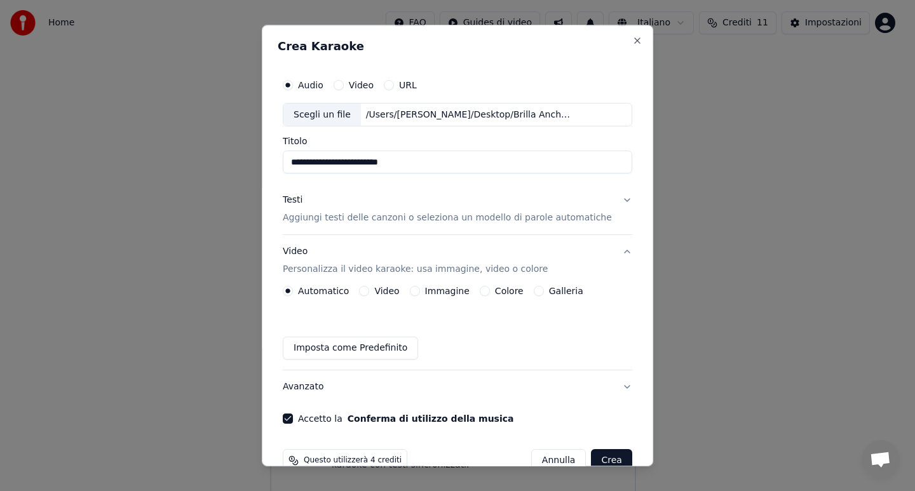
click at [604, 461] on button "Crea" at bounding box center [611, 461] width 41 height 23
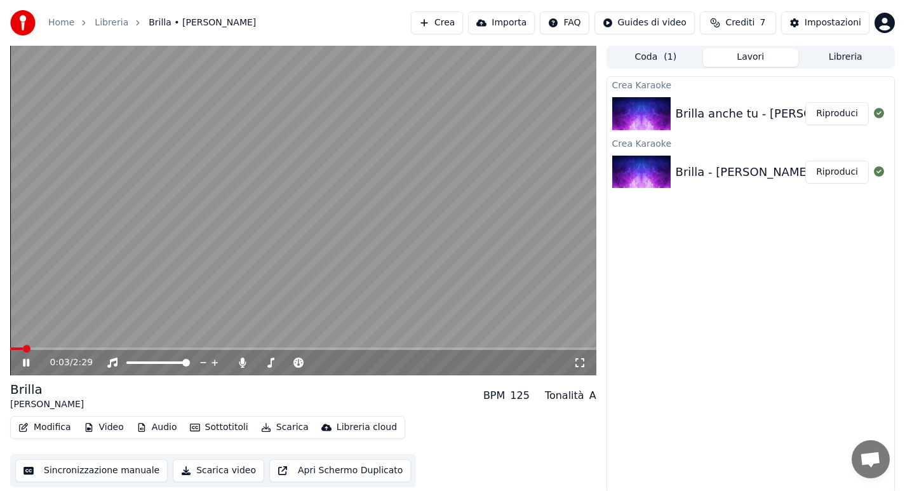
click at [34, 352] on div "0:03 / 2:29" at bounding box center [303, 362] width 586 height 25
click at [38, 349] on span at bounding box center [303, 348] width 586 height 3
click at [51, 349] on span at bounding box center [303, 348] width 586 height 3
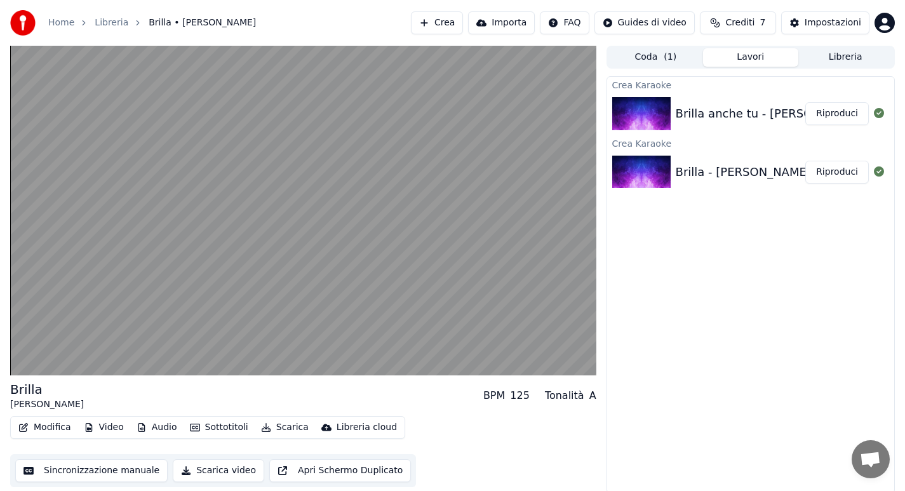
click at [752, 112] on div "Brilla anche tu - [PERSON_NAME]" at bounding box center [770, 114] width 189 height 18
click at [678, 177] on div "Brilla - [PERSON_NAME]" at bounding box center [743, 172] width 135 height 18
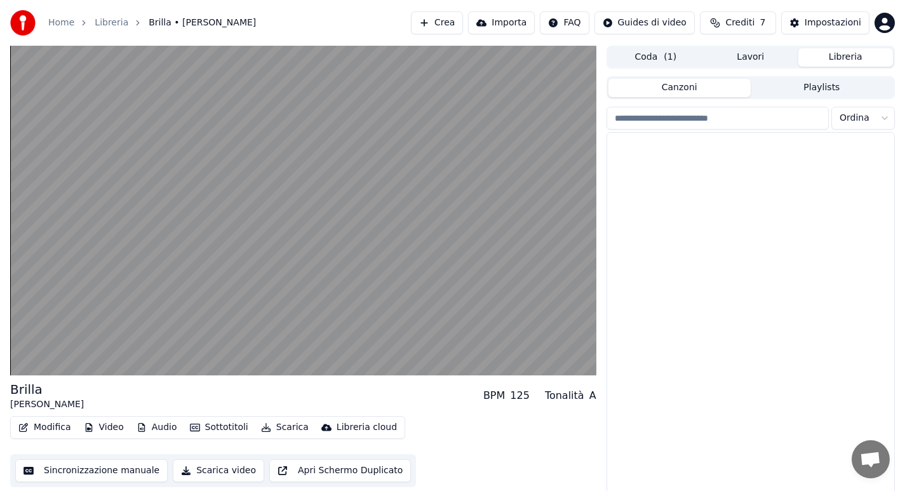
click at [856, 64] on button "Libreria" at bounding box center [846, 57] width 95 height 18
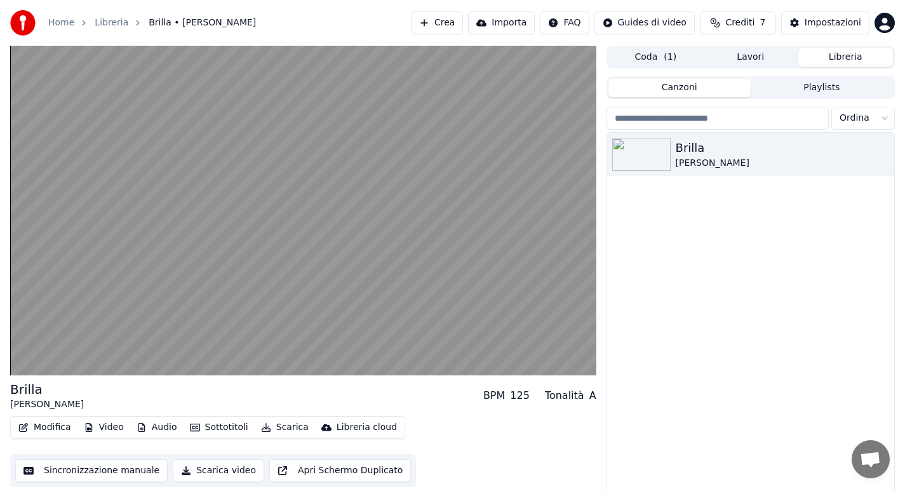
click at [753, 67] on div "Coda ( 1 ) Lavori Libreria" at bounding box center [751, 57] width 288 height 23
click at [757, 51] on button "Lavori" at bounding box center [750, 57] width 95 height 18
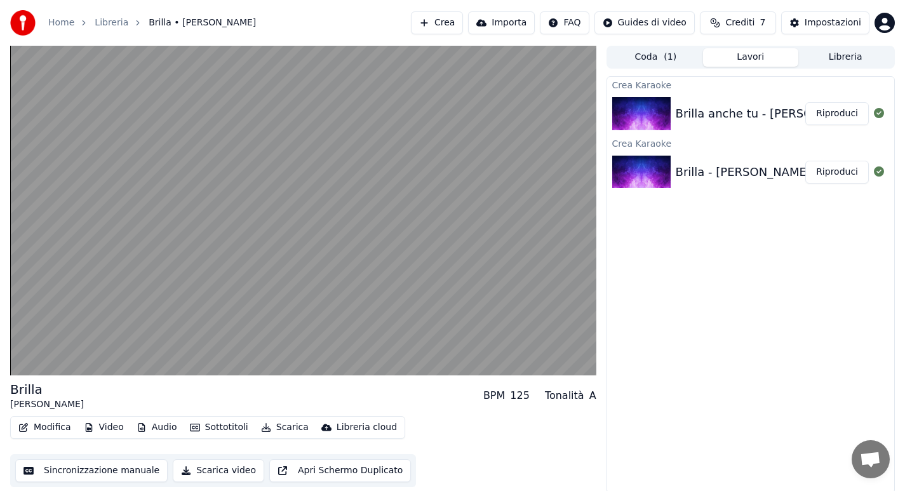
click at [452, 462] on div "Modifica Video Audio Sottotitoli Scarica Libreria cloud Sincronizzazione manual…" at bounding box center [303, 451] width 586 height 71
click at [96, 428] on button "Video" at bounding box center [104, 428] width 50 height 18
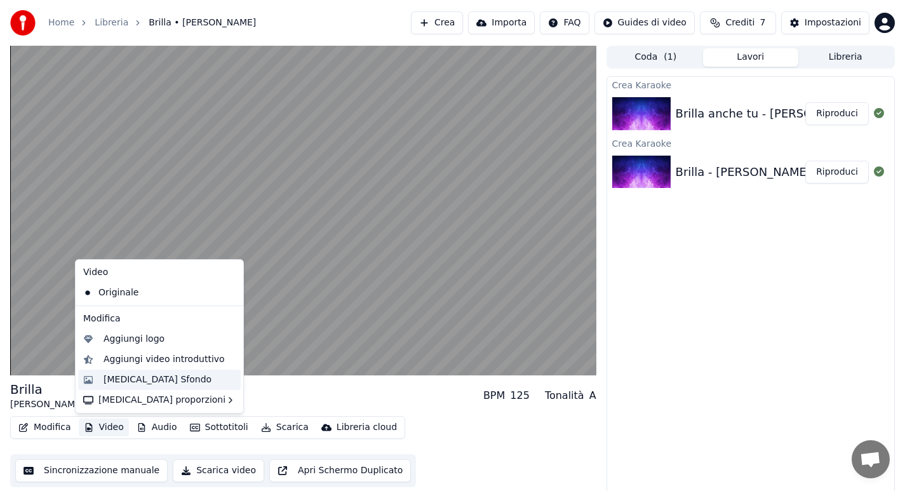
click at [182, 383] on div "[MEDICAL_DATA] Sfondo" at bounding box center [170, 380] width 132 height 13
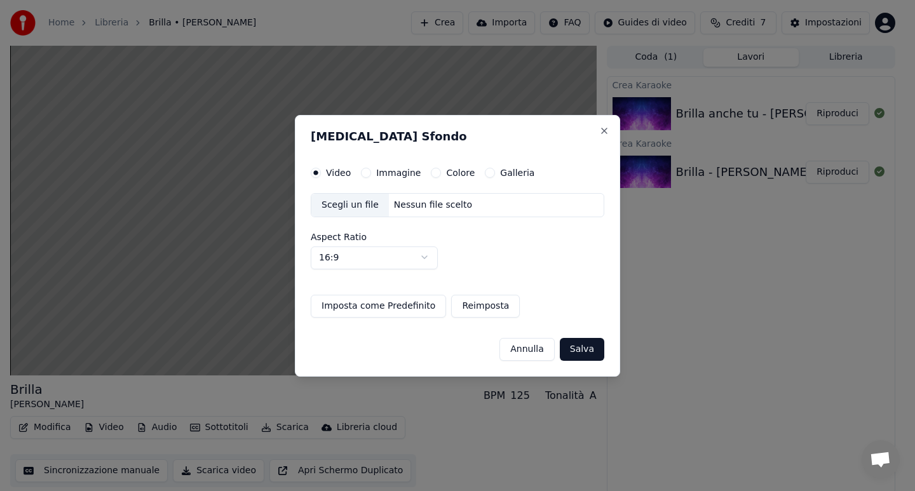
click at [529, 347] on button "Annulla" at bounding box center [526, 348] width 55 height 23
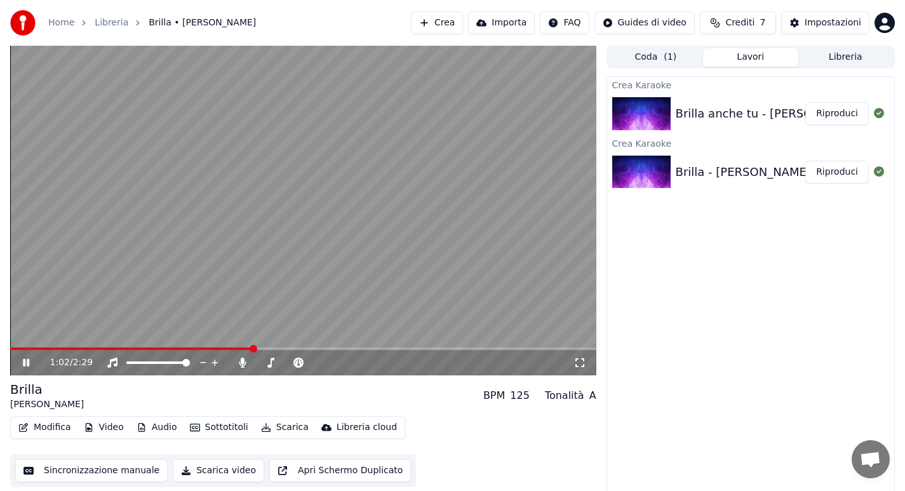
click at [313, 307] on video at bounding box center [303, 211] width 586 height 330
click at [320, 292] on video at bounding box center [303, 211] width 586 height 330
click at [50, 424] on button "Modifica" at bounding box center [44, 428] width 63 height 18
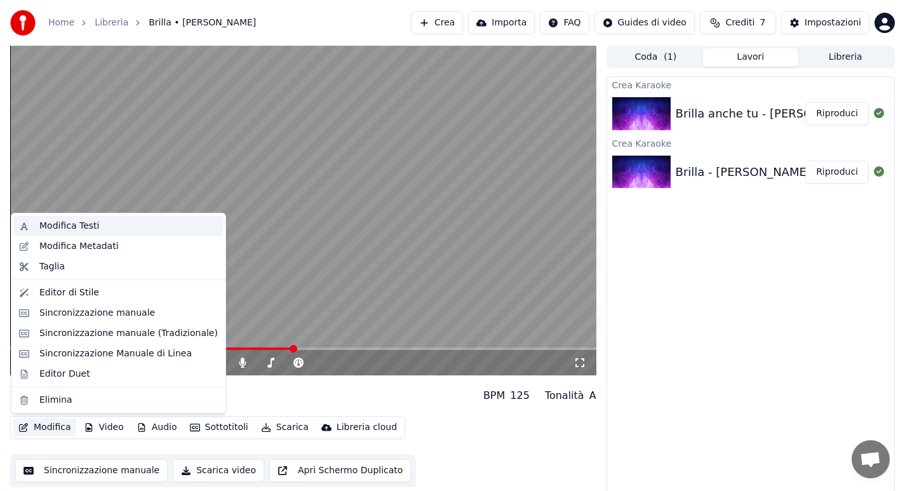
click at [68, 230] on div "Modifica Testi" at bounding box center [69, 226] width 60 height 13
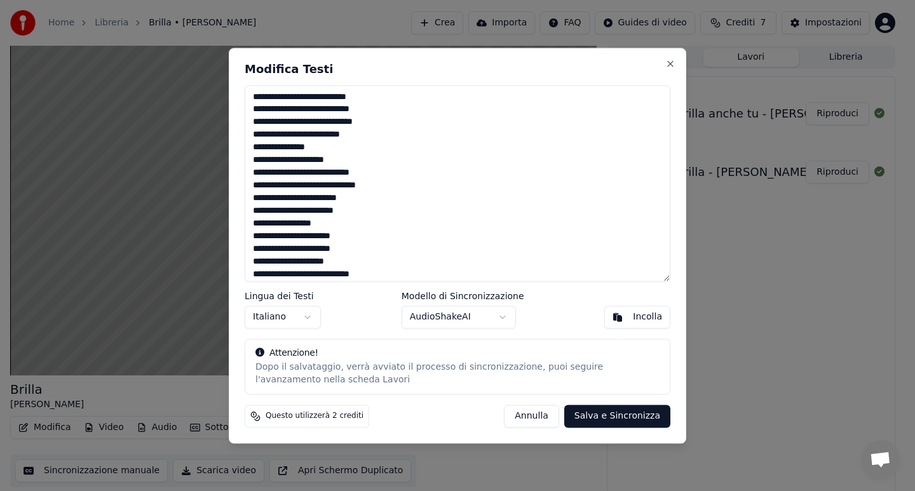
click at [499, 323] on button "AudioShakeAI" at bounding box center [458, 317] width 114 height 23
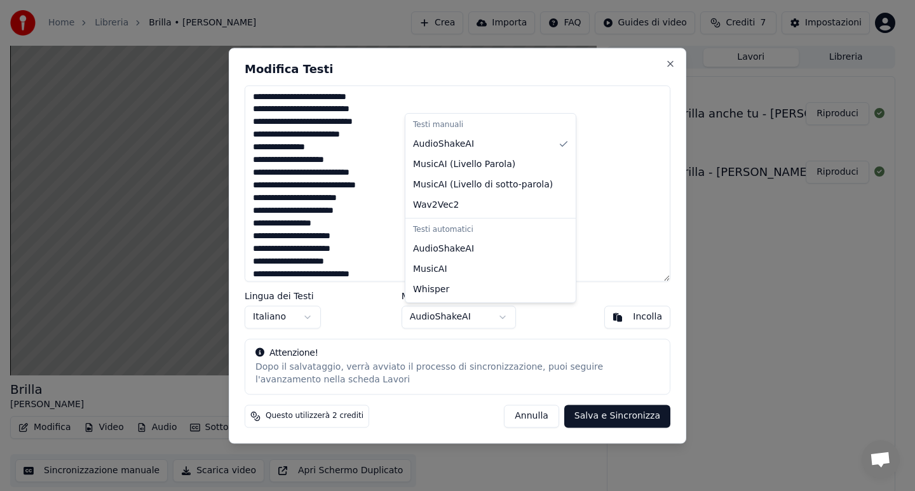
drag, startPoint x: 595, startPoint y: 201, endPoint x: 603, endPoint y: 198, distance: 9.1
click at [595, 201] on body "**********" at bounding box center [452, 245] width 905 height 491
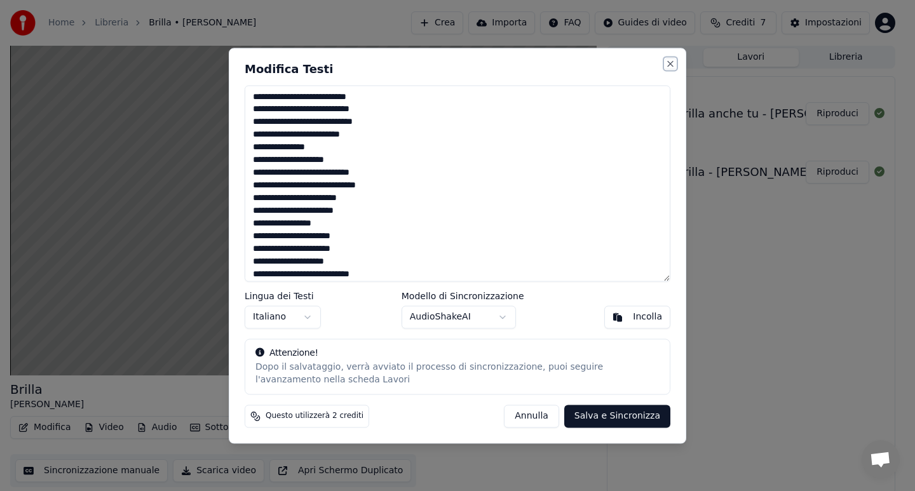
click at [667, 64] on button "Close" at bounding box center [670, 63] width 10 height 10
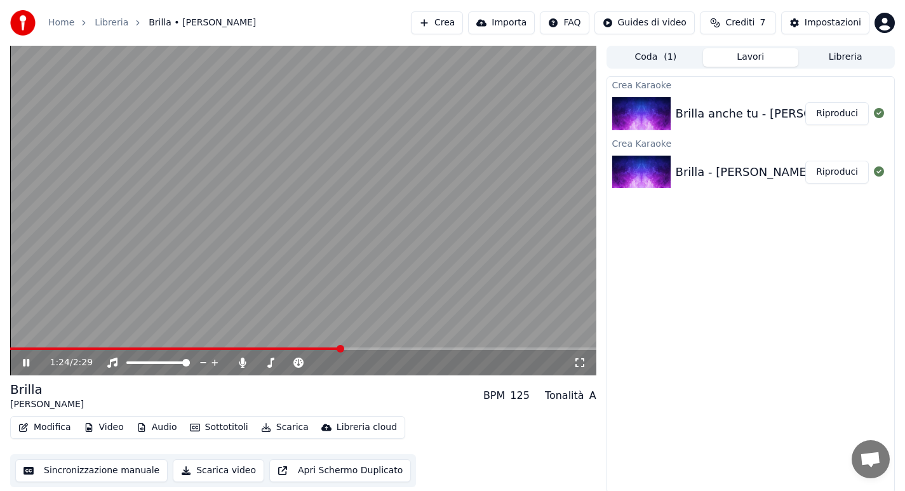
drag, startPoint x: 373, startPoint y: 328, endPoint x: 381, endPoint y: 231, distance: 98.1
click at [381, 231] on video at bounding box center [303, 211] width 586 height 330
click at [351, 275] on video at bounding box center [303, 211] width 586 height 330
click at [107, 429] on button "Video" at bounding box center [104, 428] width 50 height 18
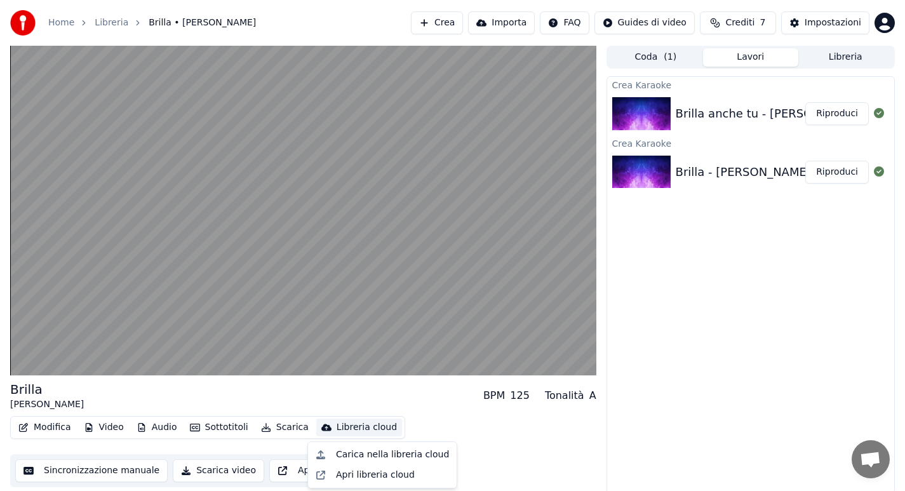
click at [515, 426] on div "Modifica Video Audio Sottotitoli Scarica Libreria cloud Sincronizzazione manual…" at bounding box center [303, 451] width 586 height 71
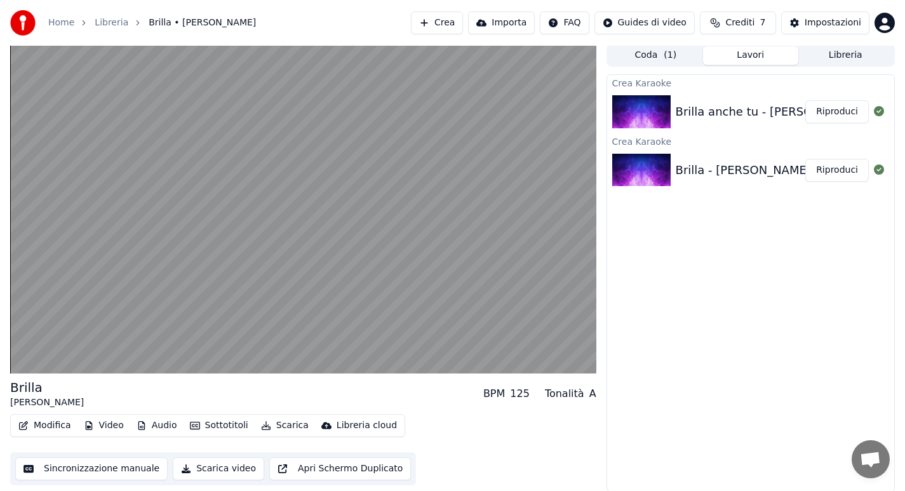
scroll to position [3, 0]
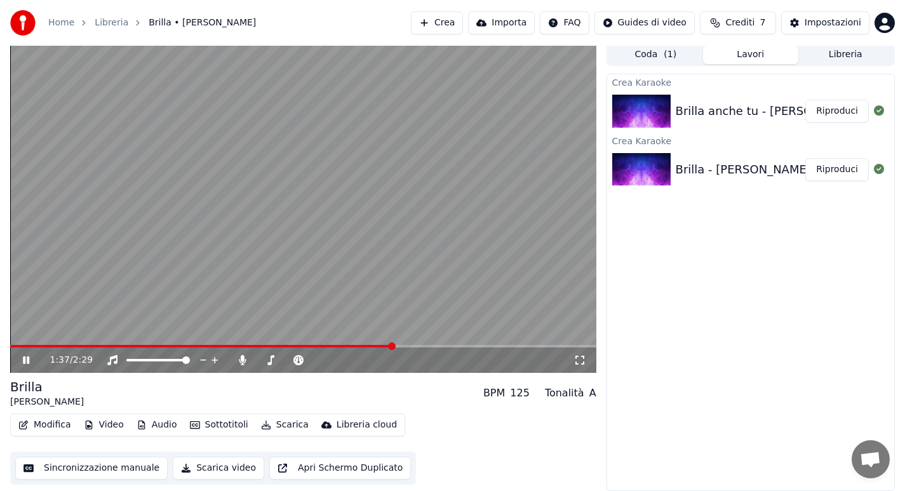
click at [313, 269] on video at bounding box center [303, 208] width 586 height 330
click at [310, 307] on video at bounding box center [303, 208] width 586 height 330
click at [413, 346] on span at bounding box center [303, 346] width 586 height 3
click at [451, 348] on div "1:43 / 2:29" at bounding box center [303, 359] width 586 height 25
click at [384, 349] on div "1:43 / 2:29" at bounding box center [303, 359] width 586 height 25
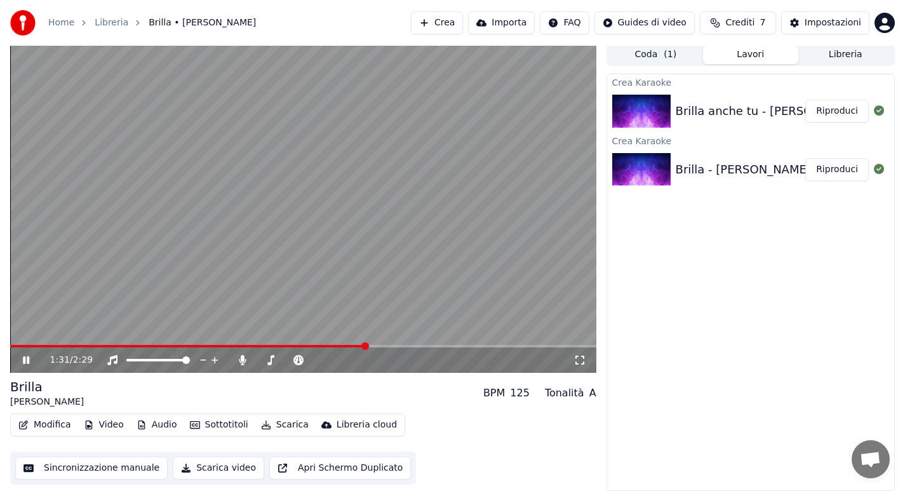
click at [366, 346] on span at bounding box center [188, 346] width 356 height 3
click at [382, 345] on span at bounding box center [303, 346] width 586 height 3
click at [400, 347] on div "1:37 / 2:29" at bounding box center [303, 359] width 586 height 25
click at [407, 346] on span at bounding box center [303, 346] width 586 height 3
click at [453, 344] on video at bounding box center [303, 208] width 586 height 330
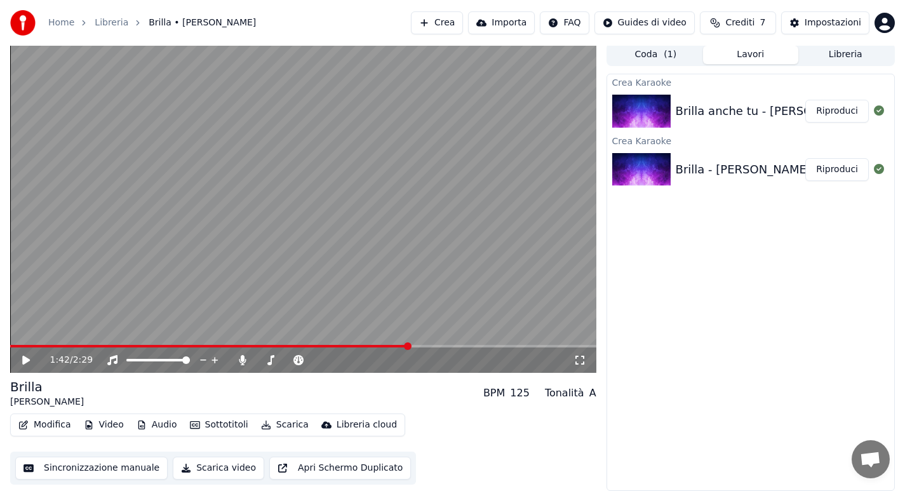
click at [453, 346] on span at bounding box center [303, 346] width 586 height 3
click at [464, 345] on span at bounding box center [303, 346] width 586 height 3
